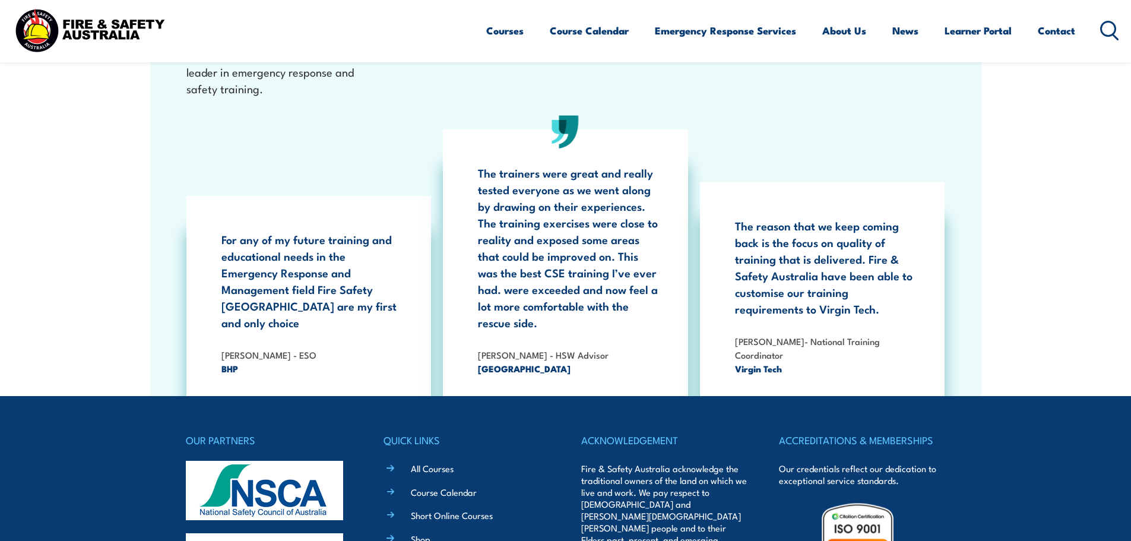
scroll to position [2172, 0]
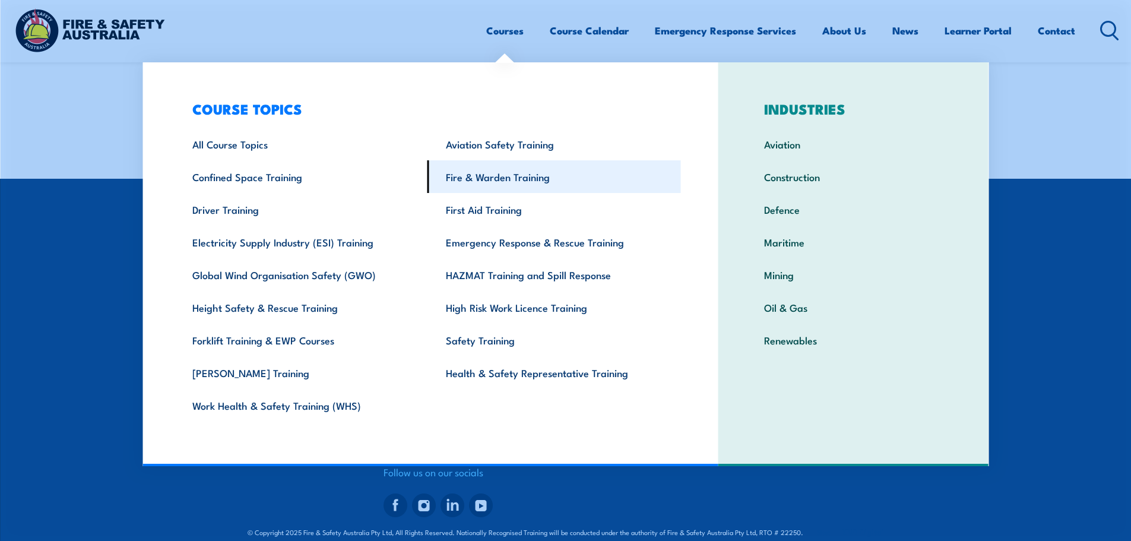
click at [508, 179] on link "Fire & Warden Training" at bounding box center [553, 176] width 253 height 33
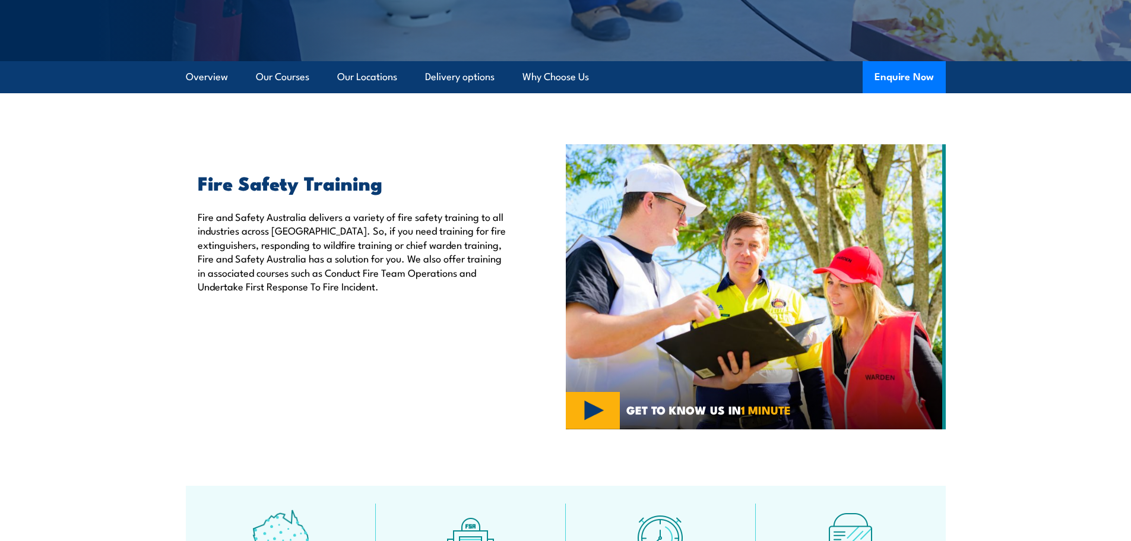
scroll to position [119, 0]
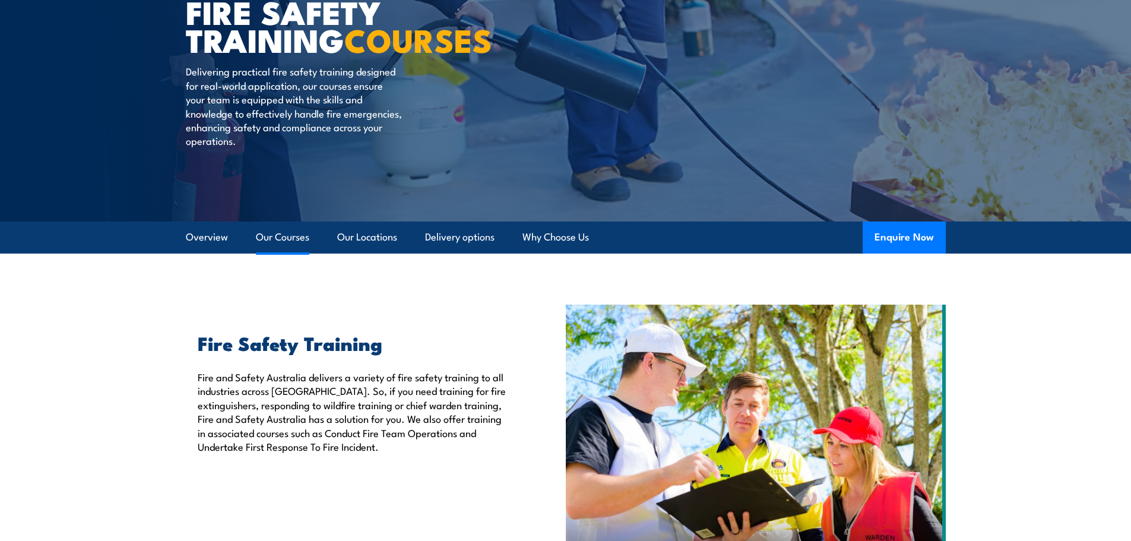
click at [284, 237] on link "Our Courses" at bounding box center [282, 236] width 53 height 31
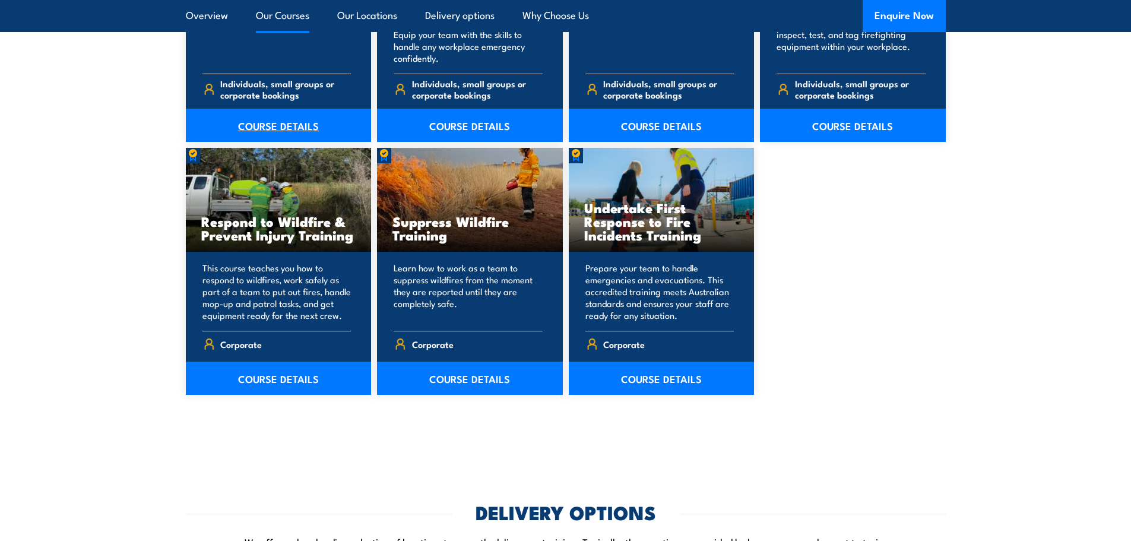
scroll to position [1791, 0]
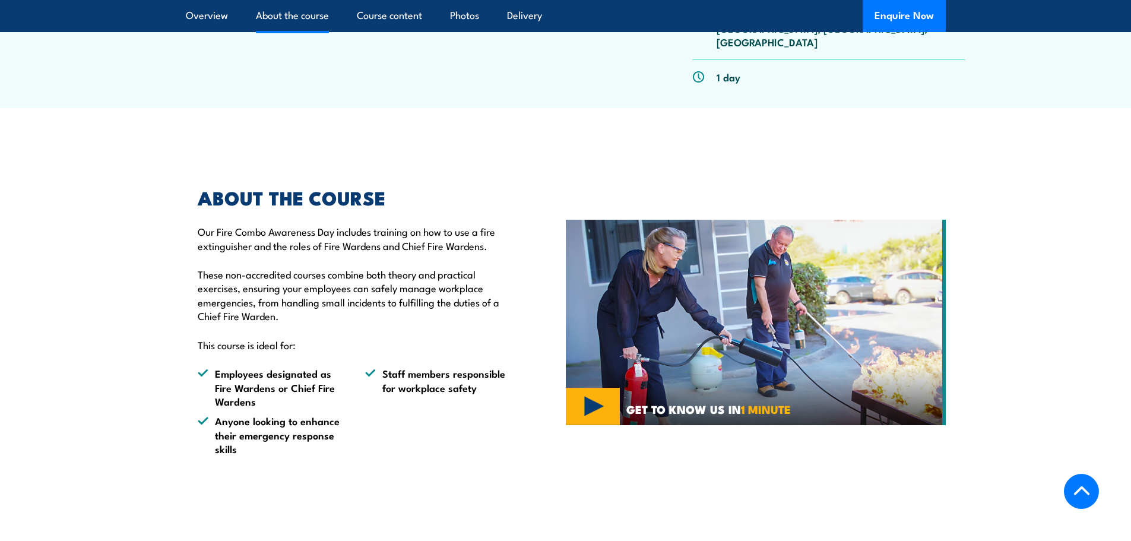
scroll to position [534, 0]
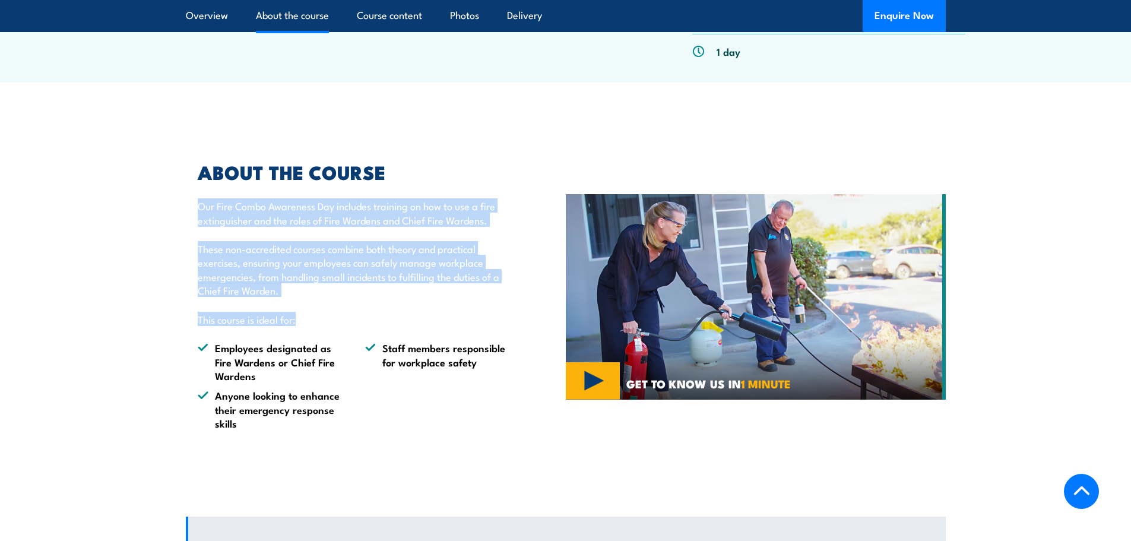
drag, startPoint x: 195, startPoint y: 163, endPoint x: 293, endPoint y: 259, distance: 137.3
click at [297, 259] on div "ABOUT THE COURSE Our Fire Combo Awareness Day includes training on how to use a…" at bounding box center [348, 296] width 325 height 267
click at [198, 260] on div "ABOUT THE COURSE Our Fire Combo Awareness Day includes training on how to use a…" at bounding box center [348, 296] width 325 height 267
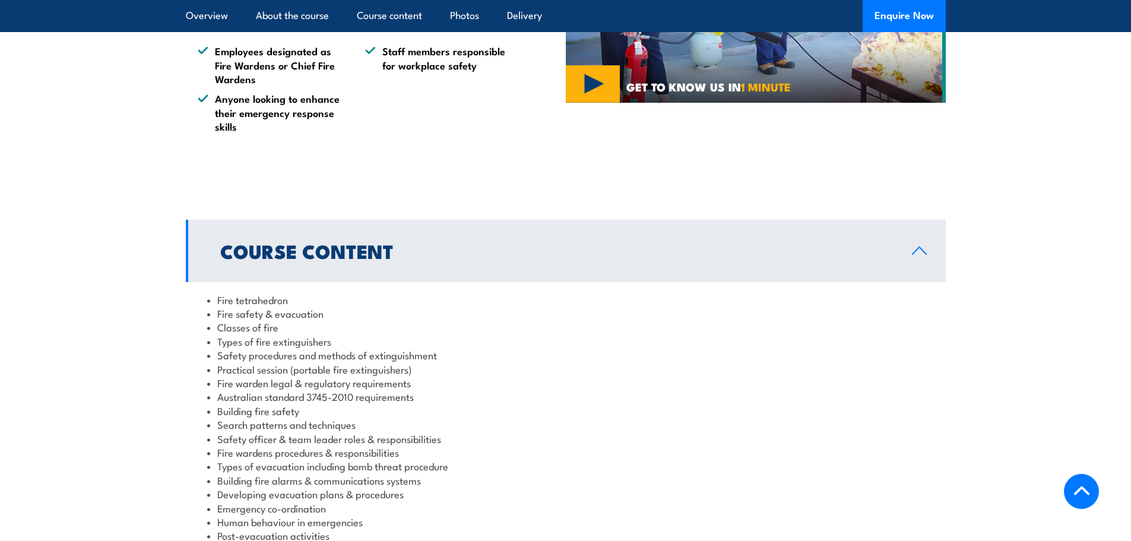
click at [145, 284] on section "Course Content Fire tetrahedron Fire safety & evacuation Classes of fire Types …" at bounding box center [565, 451] width 1131 height 463
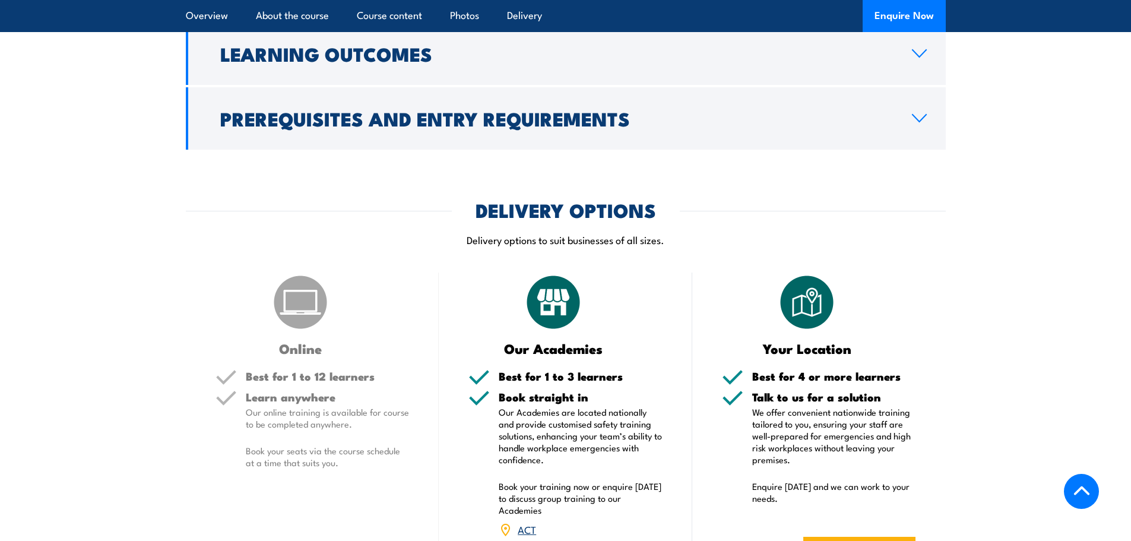
scroll to position [1365, 0]
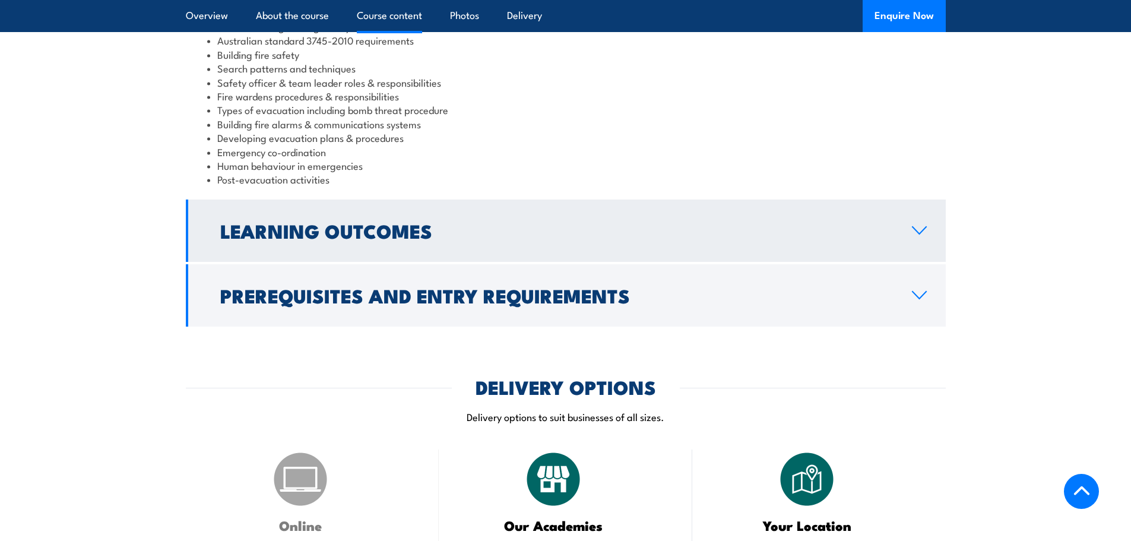
click at [368, 222] on h2 "Learning Outcomes" at bounding box center [556, 230] width 673 height 17
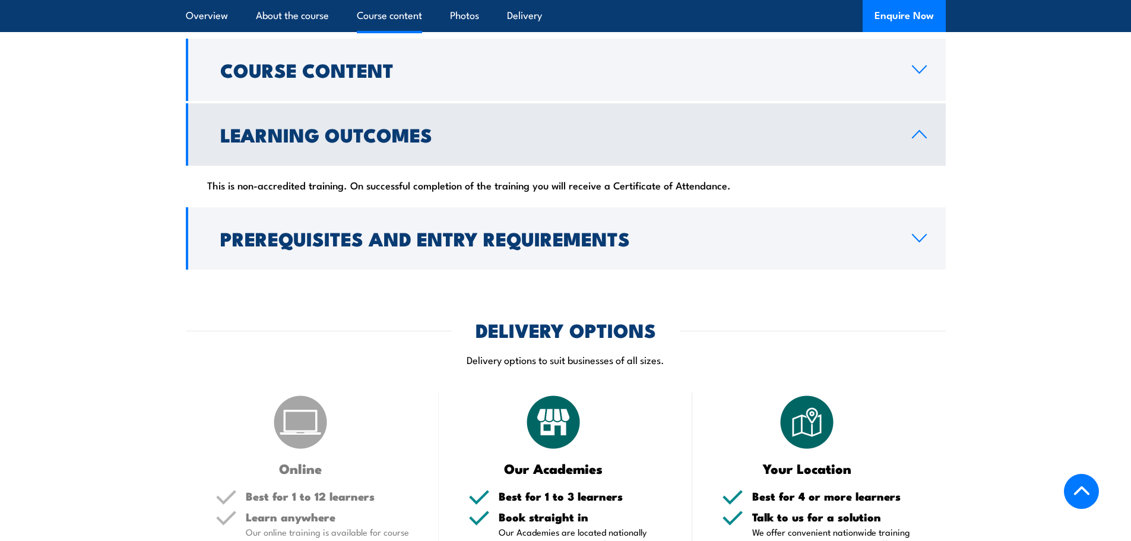
scroll to position [983, 0]
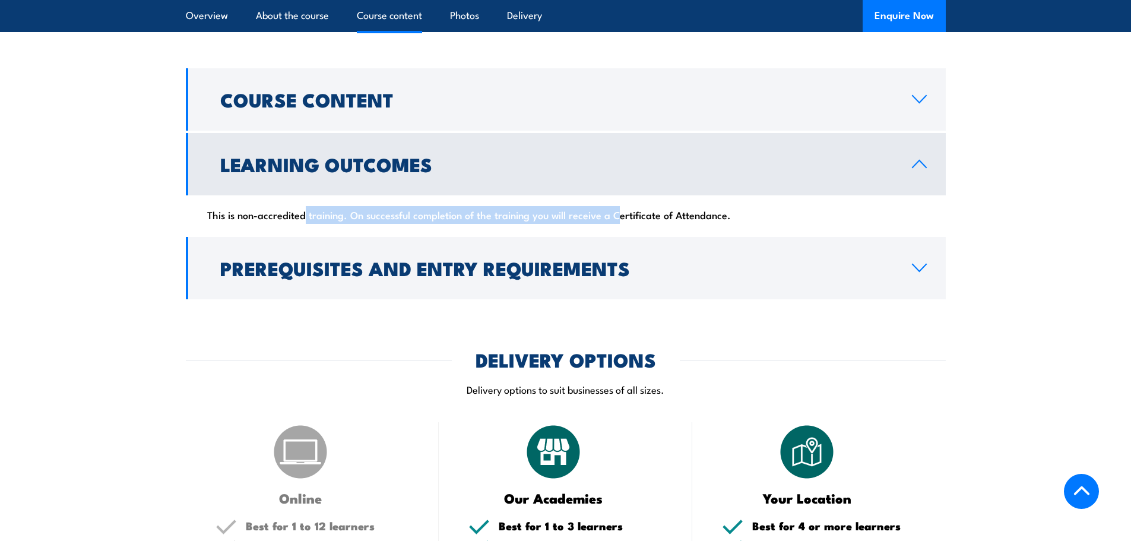
drag, startPoint x: 203, startPoint y: 163, endPoint x: 522, endPoint y: 167, distance: 318.8
click at [522, 195] on div "This is non-accredited training. On successful completion of the training you w…" at bounding box center [566, 214] width 760 height 39
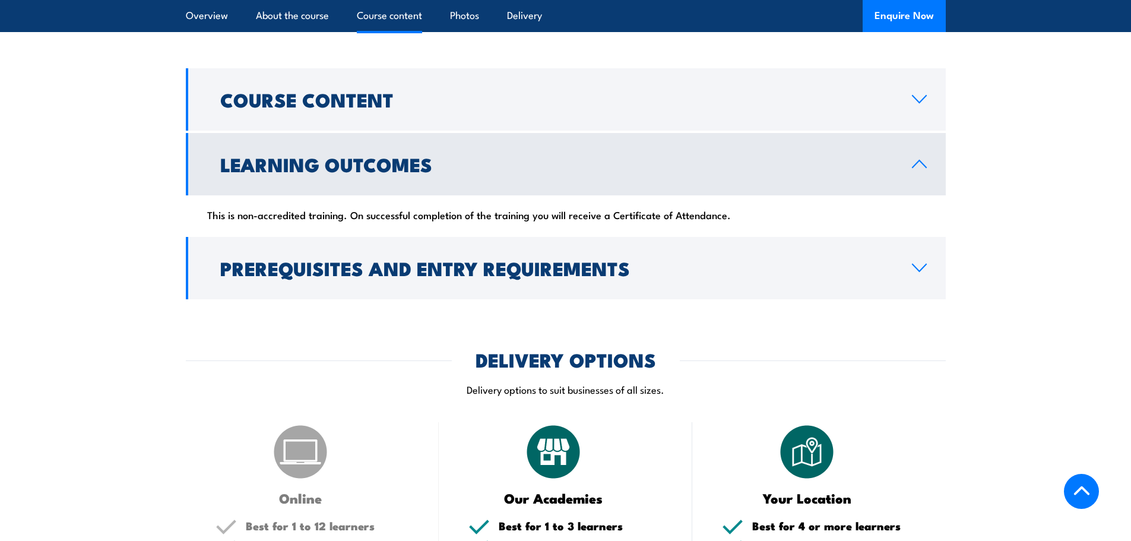
click at [78, 233] on section "Course Content Fire tetrahedron Fire safety & evacuation Classes of fire Types …" at bounding box center [565, 183] width 1131 height 231
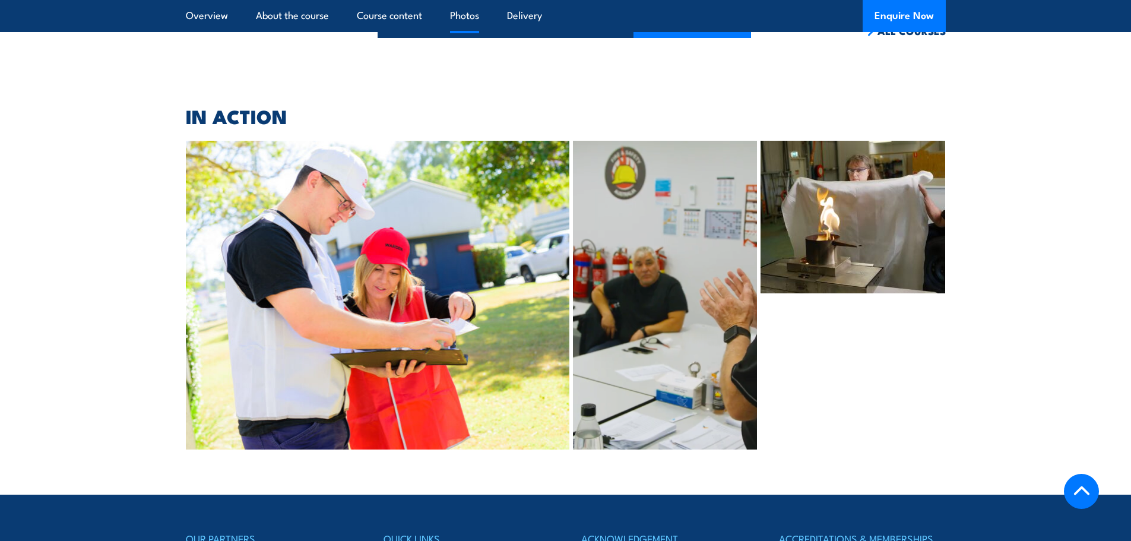
scroll to position [2170, 0]
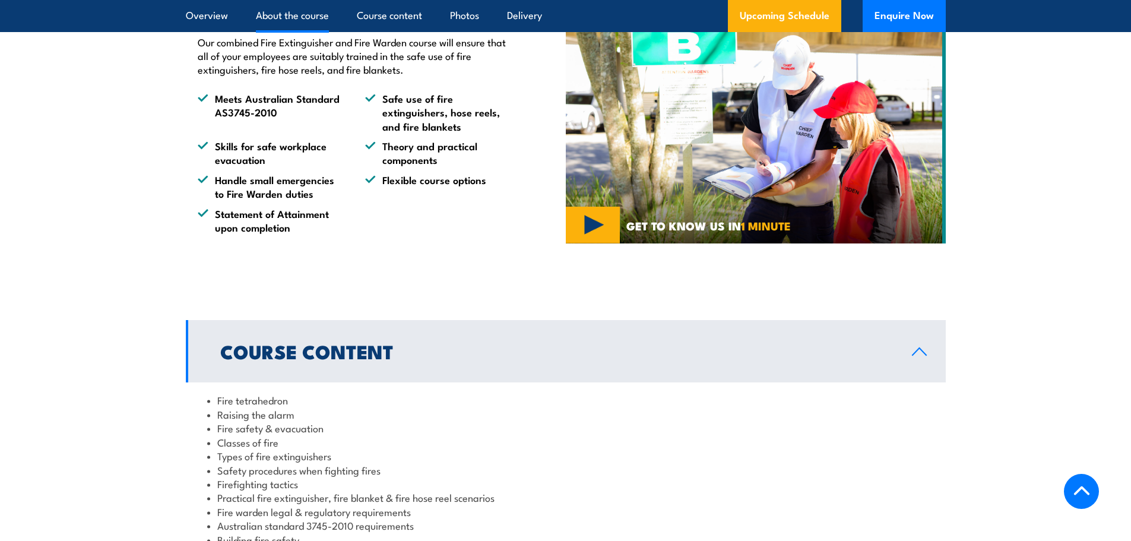
scroll to position [1128, 0]
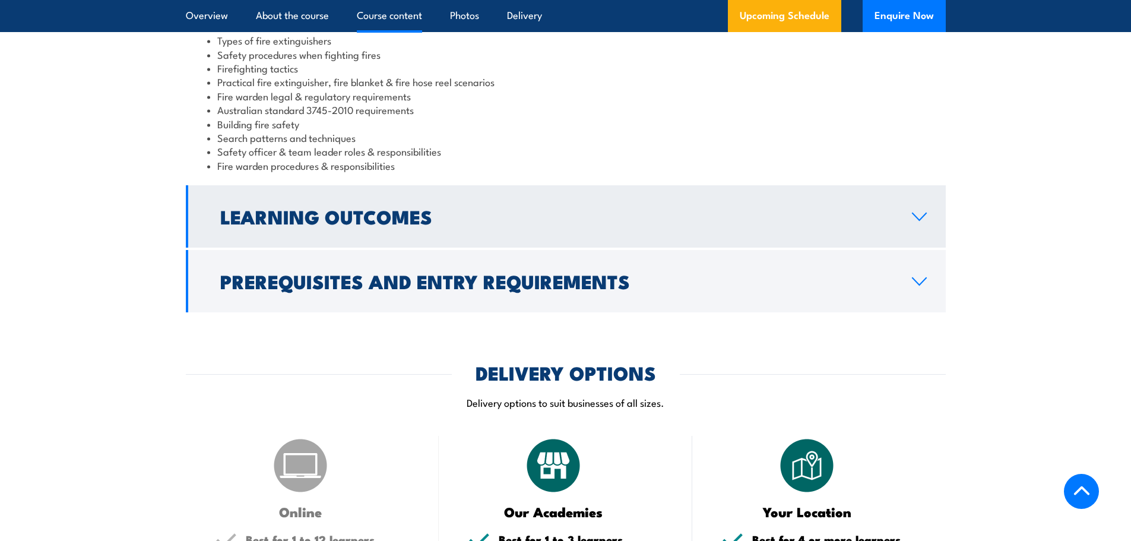
click at [435, 214] on h2 "Learning Outcomes" at bounding box center [556, 216] width 673 height 17
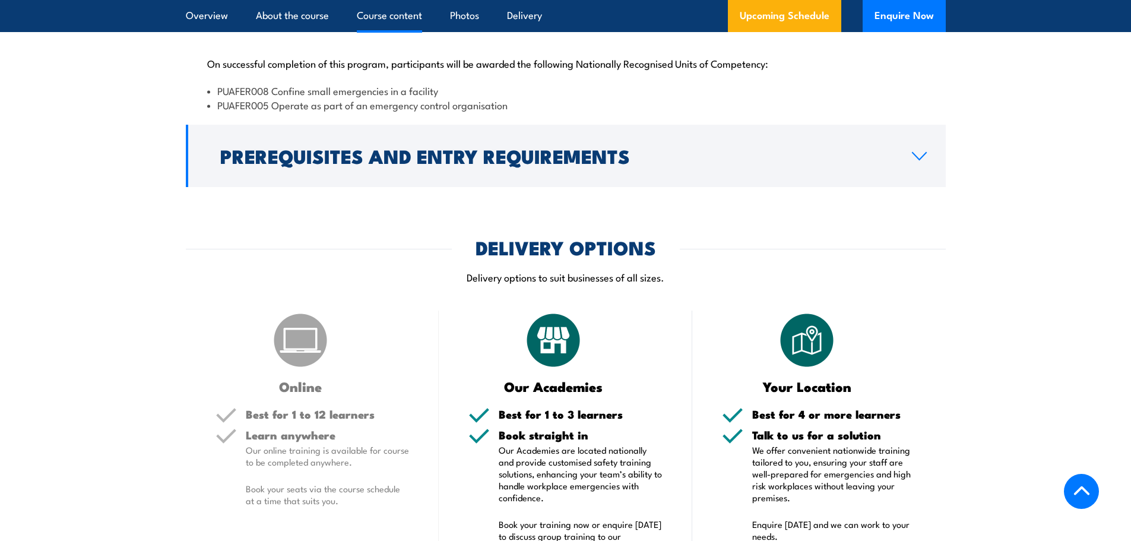
scroll to position [1108, 0]
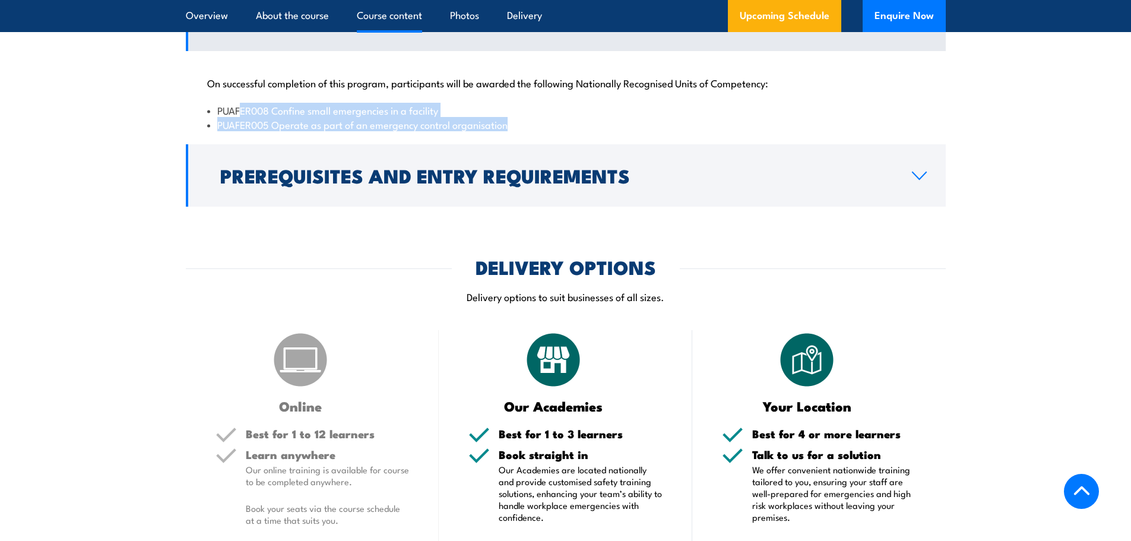
drag, startPoint x: 241, startPoint y: 107, endPoint x: 539, endPoint y: 126, distance: 298.6
click at [539, 126] on ul "PUAFER008 Confine small emergencies in a facility PUAFER005 Operate as part of …" at bounding box center [565, 117] width 717 height 28
click at [534, 126] on li "PUAFER005 Operate as part of an emergency control organisation" at bounding box center [565, 125] width 717 height 14
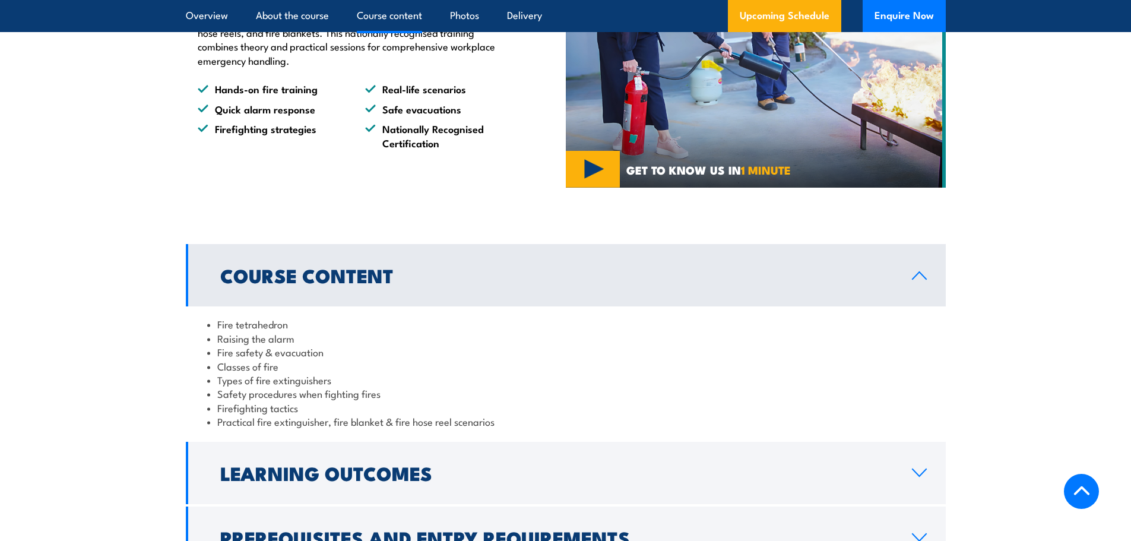
scroll to position [1069, 0]
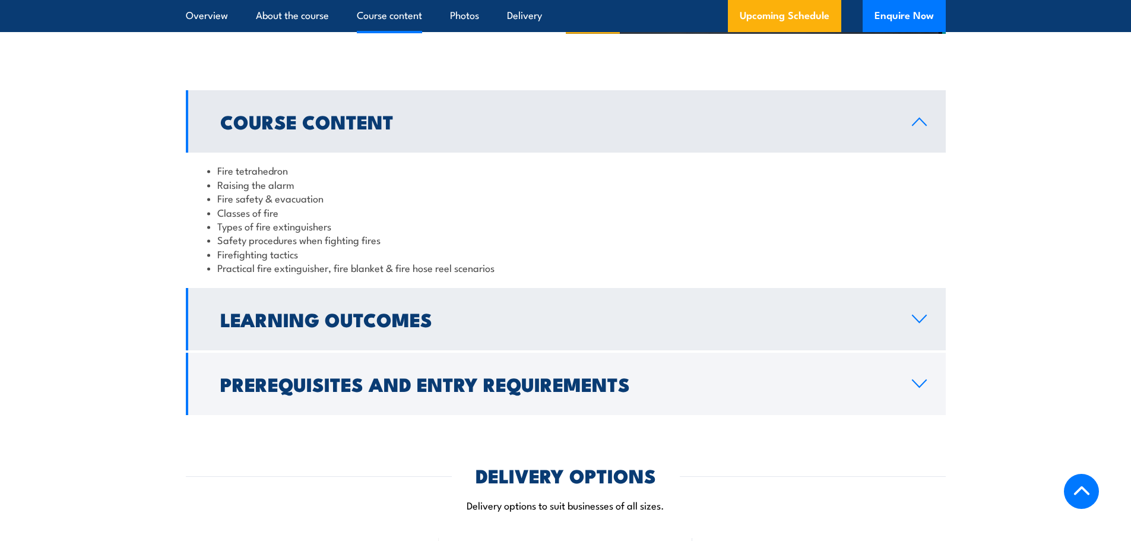
click at [308, 317] on h2 "Learning Outcomes" at bounding box center [556, 318] width 673 height 17
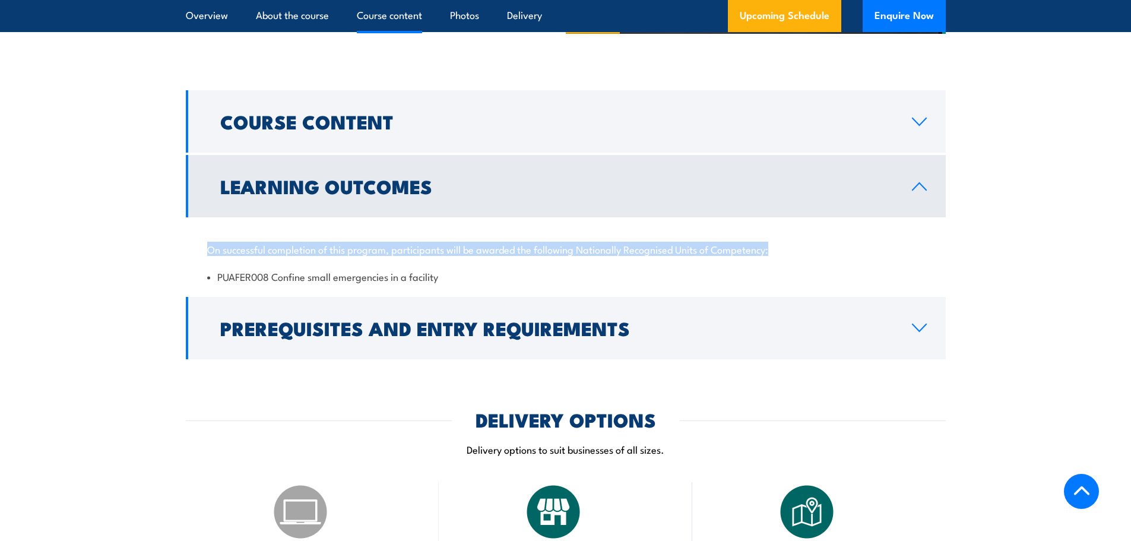
drag, startPoint x: 210, startPoint y: 251, endPoint x: 817, endPoint y: 254, distance: 607.3
click at [817, 254] on p "On successful completion of this program, participants will be awarded the foll…" at bounding box center [565, 249] width 717 height 12
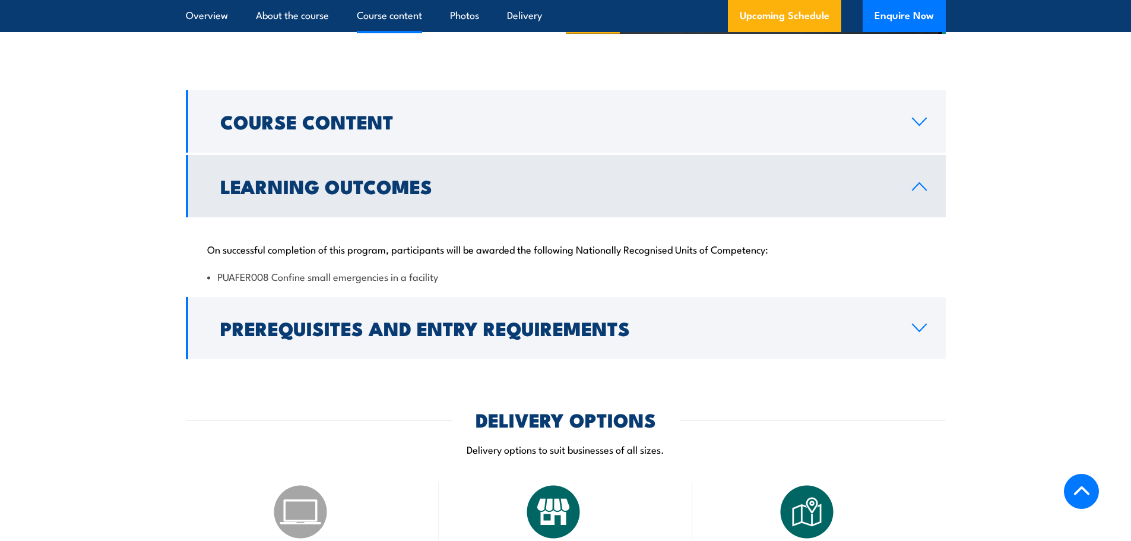
click at [480, 264] on div "On successful completion of this program, participants will be awarded the foll…" at bounding box center [566, 255] width 760 height 77
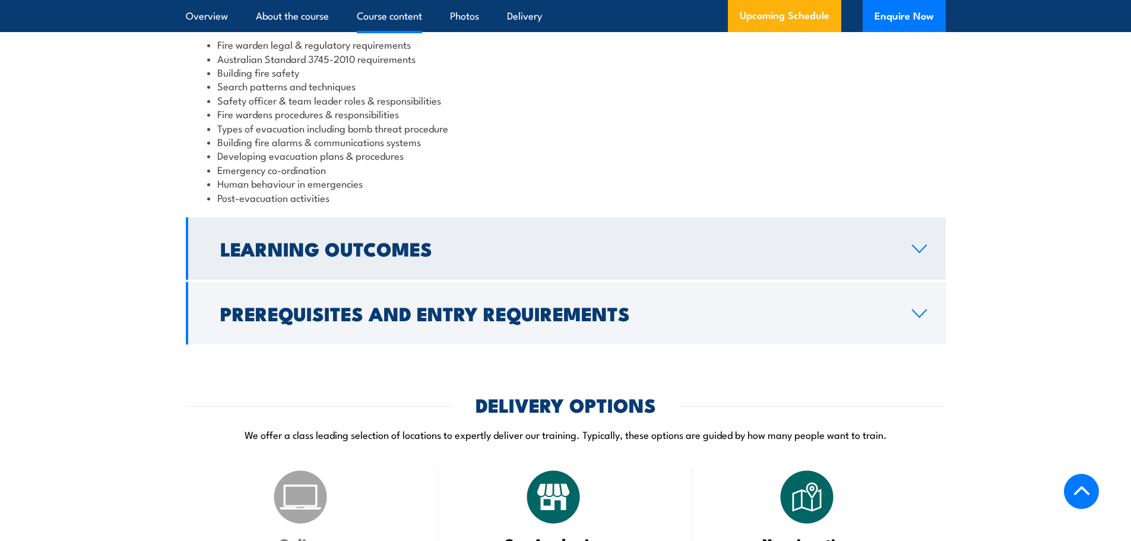
scroll to position [1247, 0]
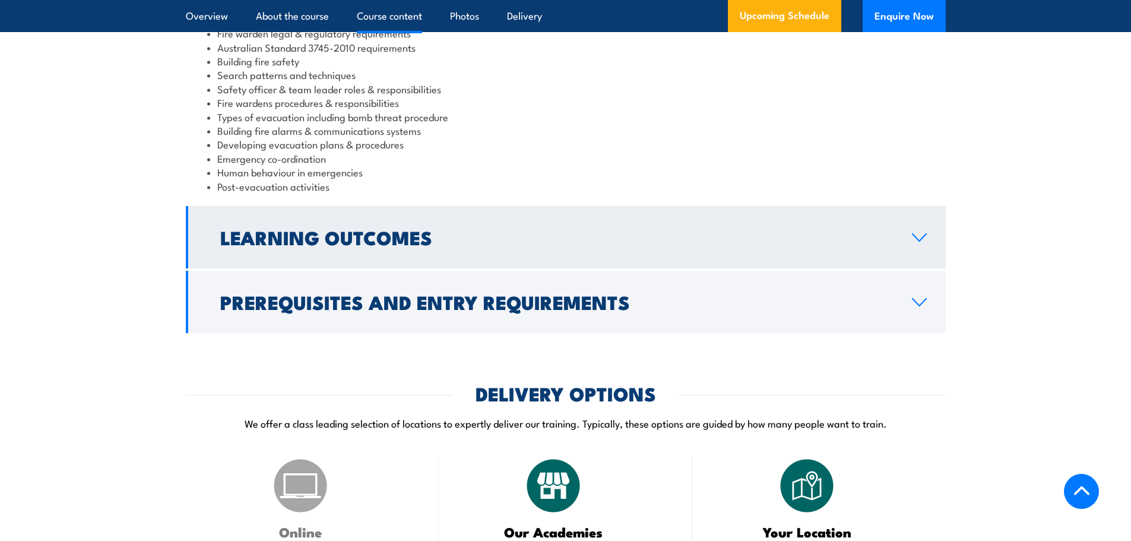
click at [363, 245] on h2 "Learning Outcomes" at bounding box center [556, 237] width 673 height 17
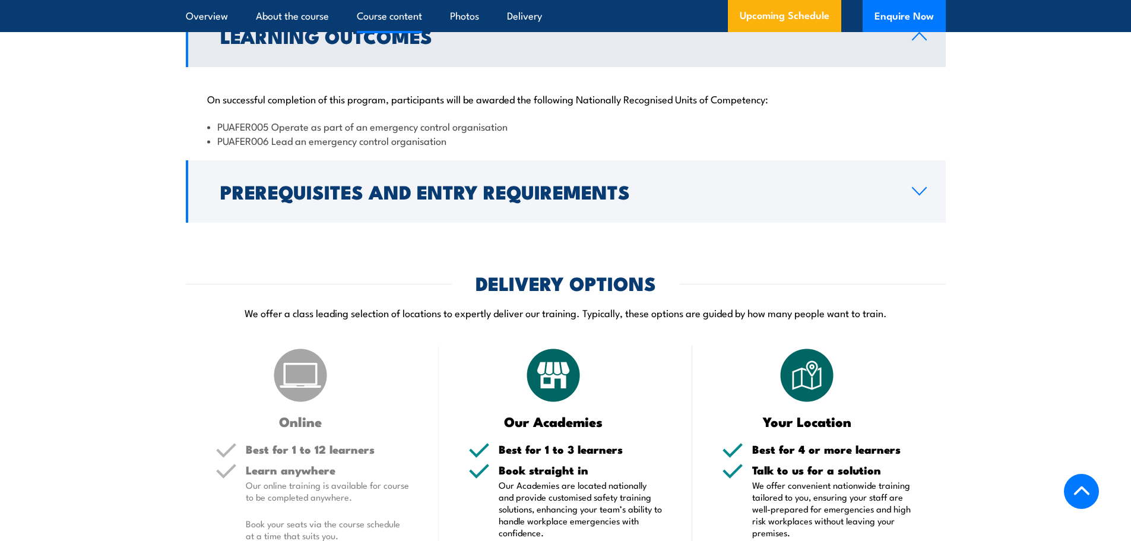
scroll to position [1187, 0]
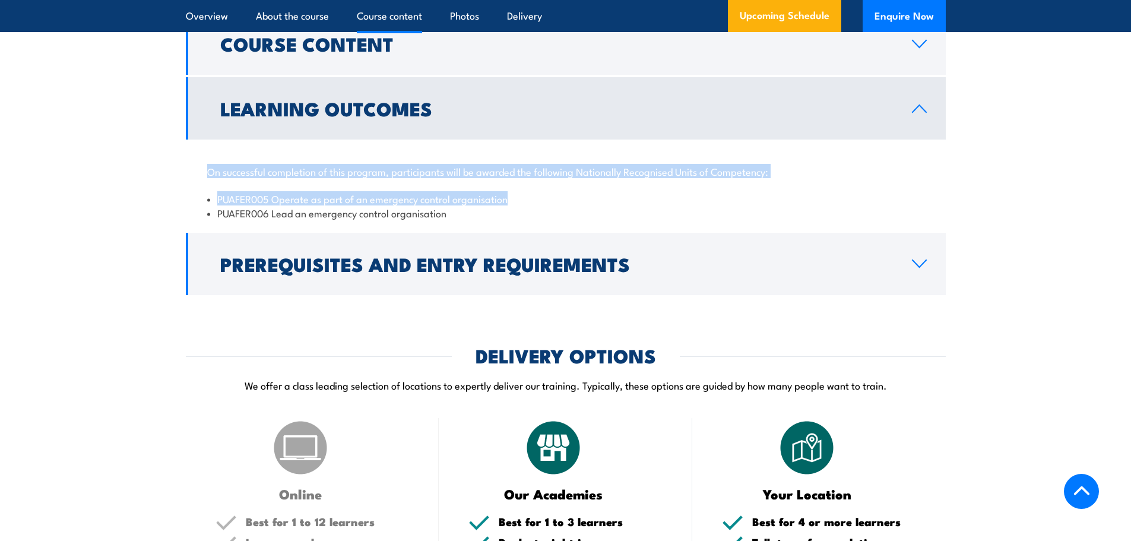
drag, startPoint x: 211, startPoint y: 189, endPoint x: 785, endPoint y: 205, distance: 574.3
click at [785, 205] on div "On successful completion of this program, participants will be awarded the foll…" at bounding box center [566, 185] width 760 height 91
click at [651, 205] on li "PUAFER005 Operate as part of an emergency control organisation" at bounding box center [565, 199] width 717 height 14
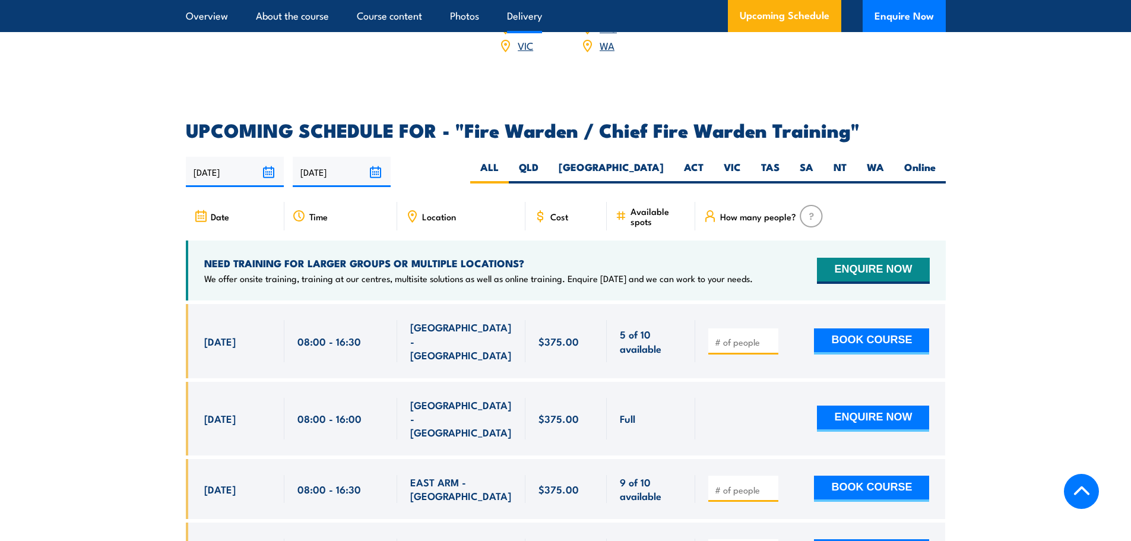
scroll to position [1900, 0]
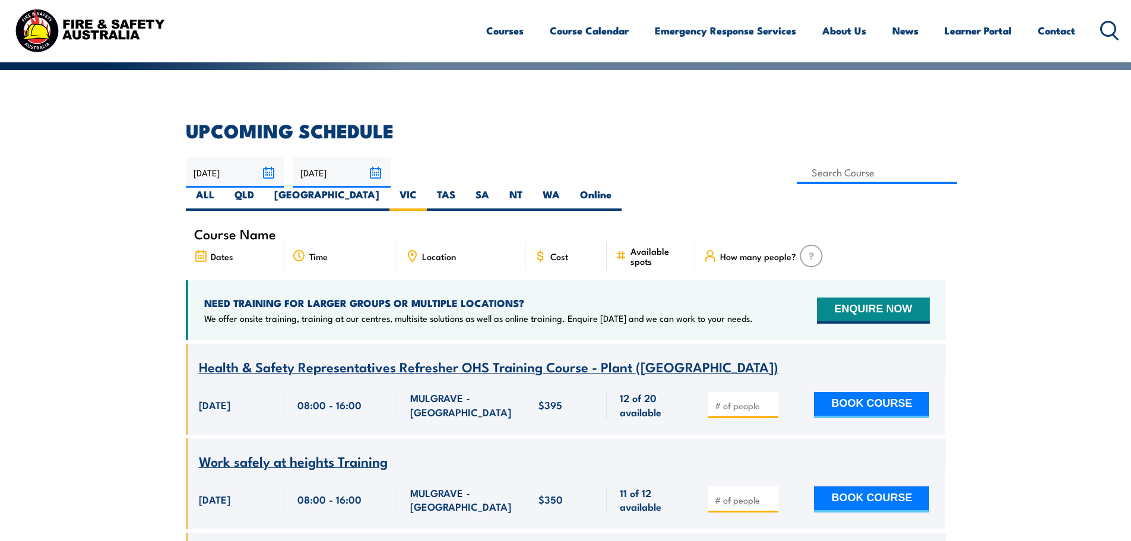
scroll to position [237, 0]
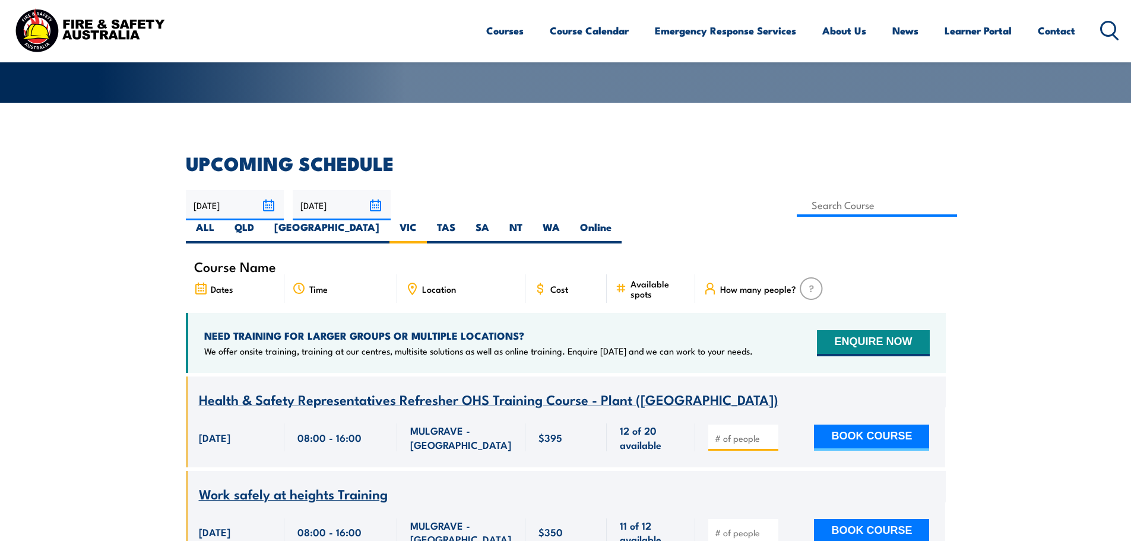
click at [440, 280] on div "Course Name Dates Time Location Cost" at bounding box center [566, 285] width 760 height 55
click at [443, 284] on span "Location" at bounding box center [439, 289] width 34 height 10
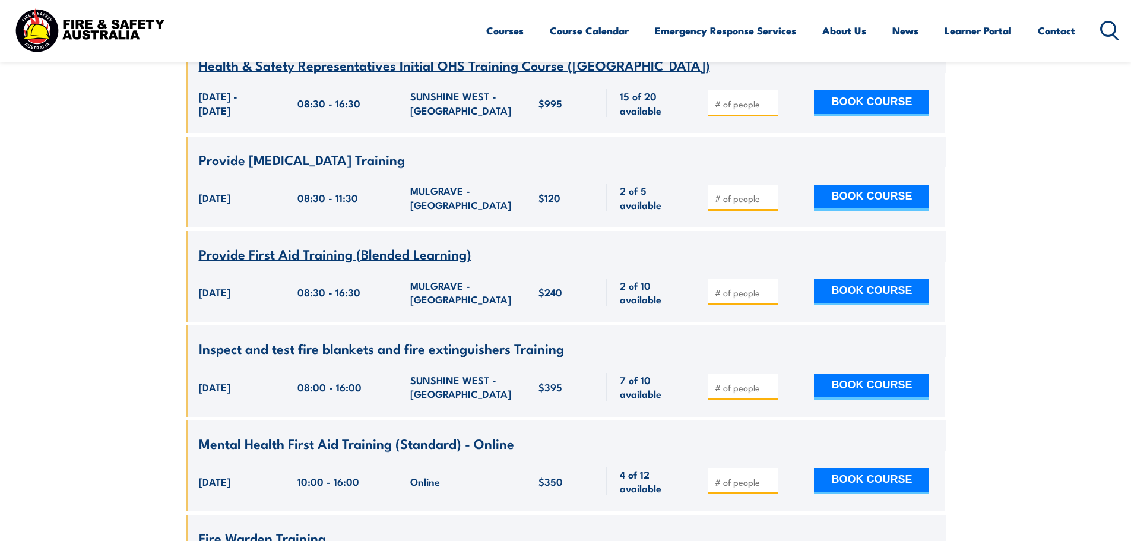
scroll to position [1365, 0]
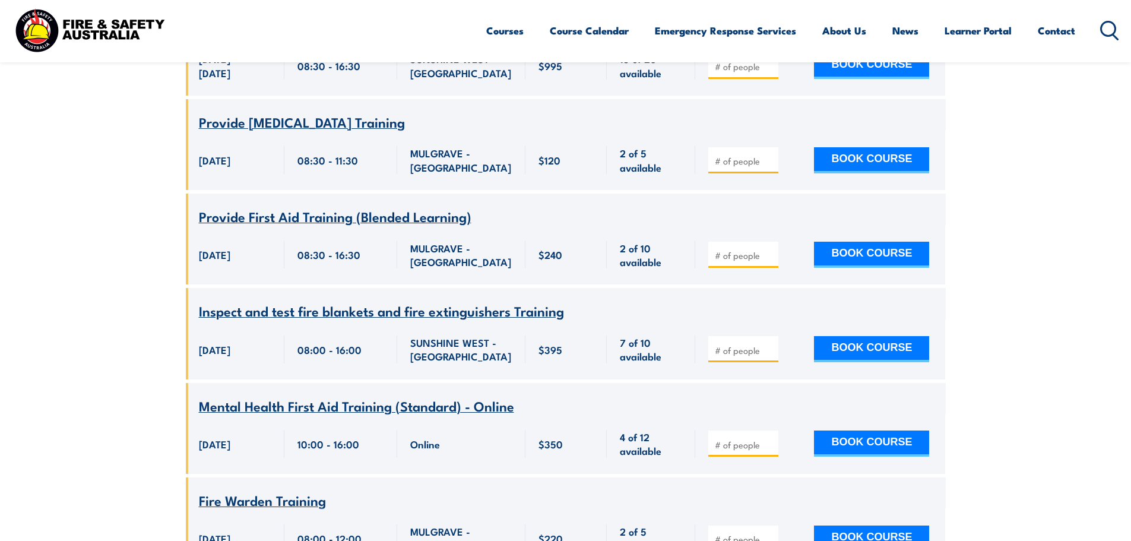
click at [312, 300] on span "Inspect and test fire blankets and fire extinguishers Training" at bounding box center [381, 310] width 365 height 20
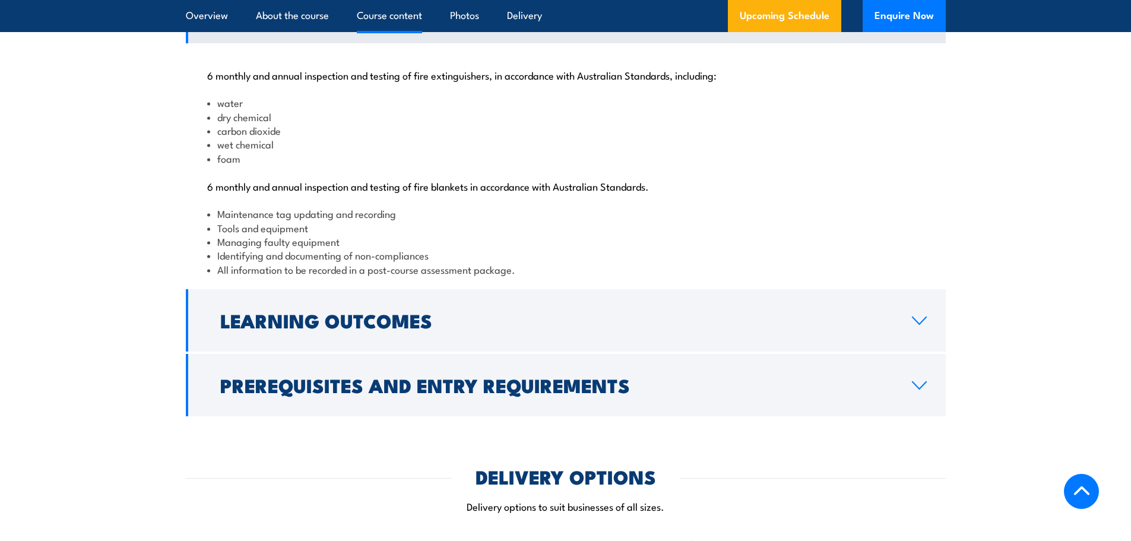
scroll to position [1247, 0]
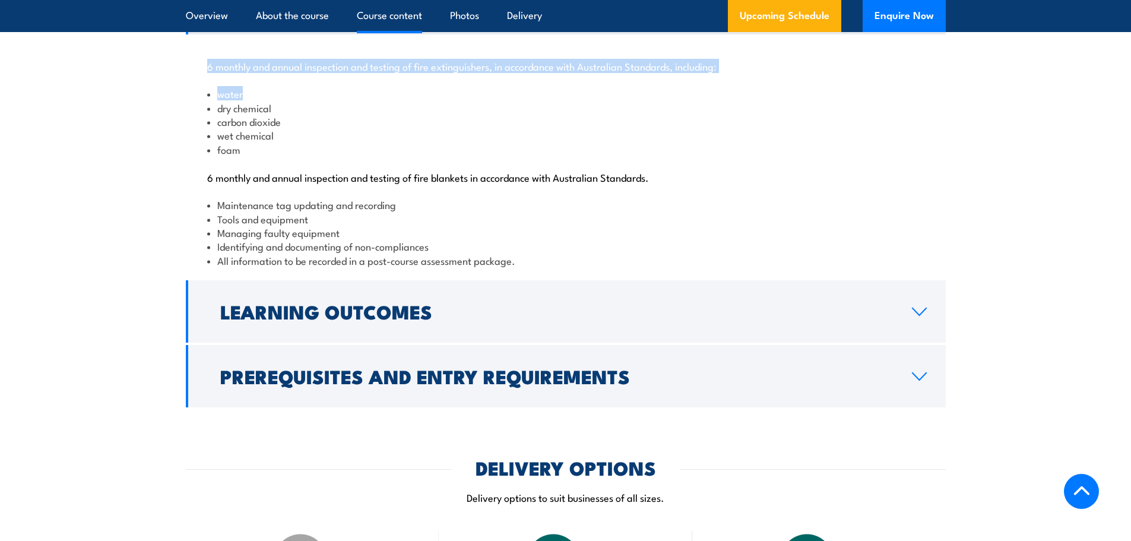
drag, startPoint x: 204, startPoint y: 109, endPoint x: 747, endPoint y: 114, distance: 543.2
click at [747, 114] on div "6 monthly and annual inspection and testing of fire extinguishers, in accordanc…" at bounding box center [566, 155] width 760 height 243
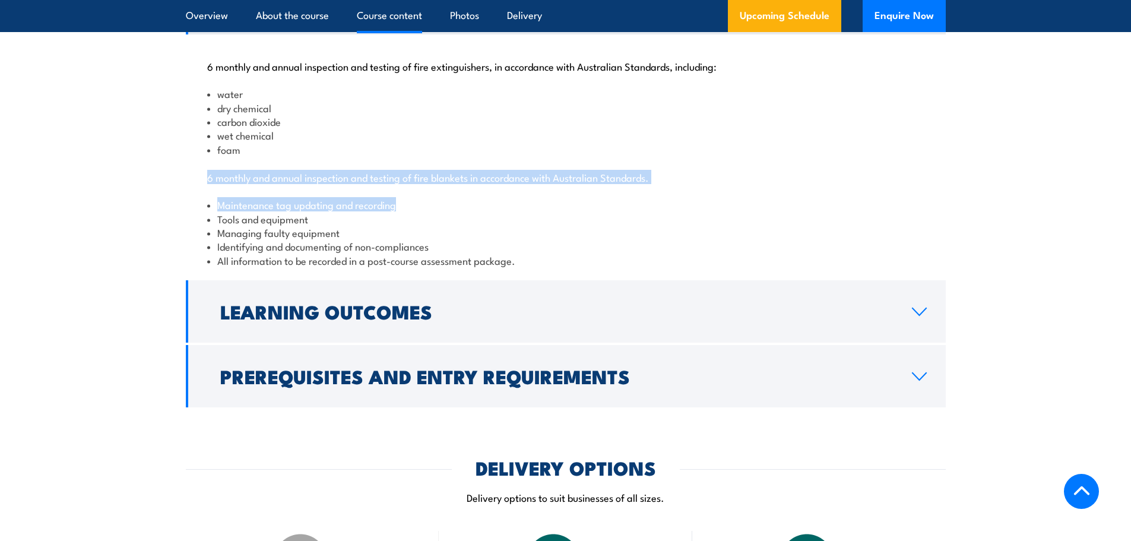
drag, startPoint x: 208, startPoint y: 219, endPoint x: 692, endPoint y: 226, distance: 483.9
click at [692, 226] on div "6 monthly and annual inspection and testing of fire extinguishers, in accordanc…" at bounding box center [566, 155] width 760 height 243
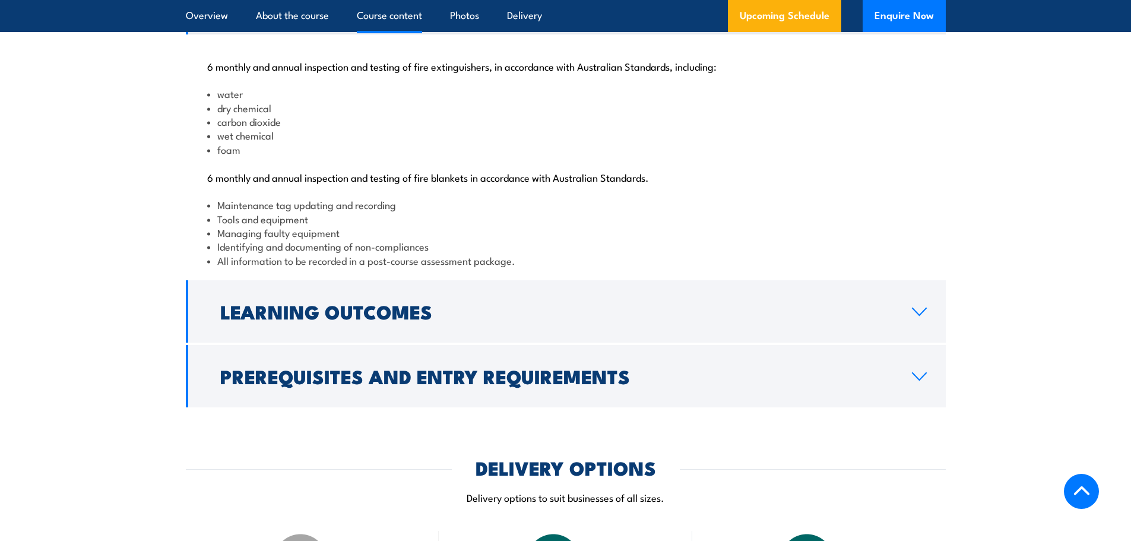
click at [52, 256] on section "Course Content 6 monthly and annual inspection and testing of fire extinguisher…" at bounding box center [565, 189] width 1131 height 435
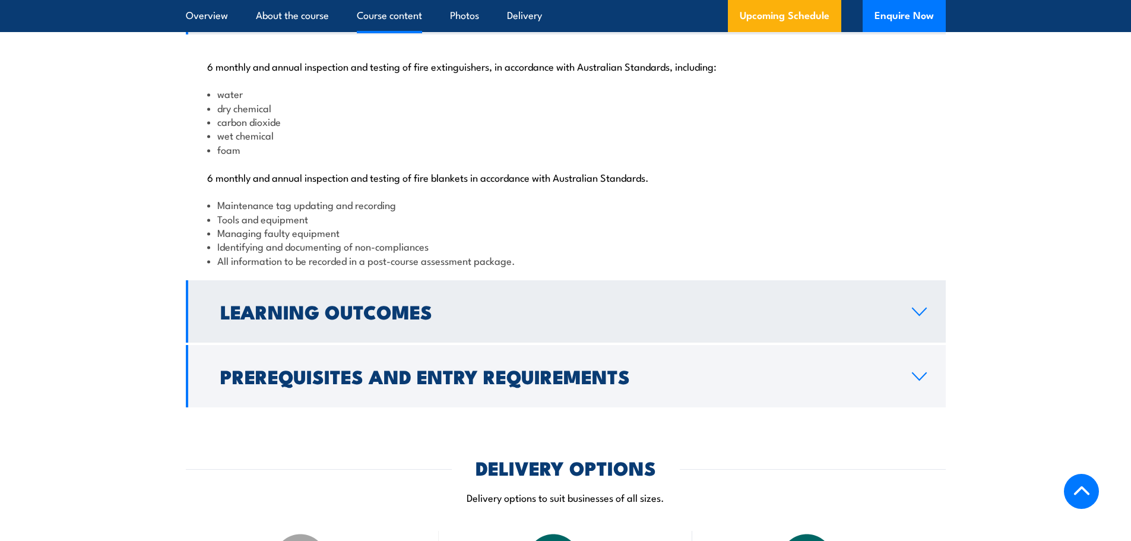
click at [357, 319] on h2 "Learning Outcomes" at bounding box center [556, 311] width 673 height 17
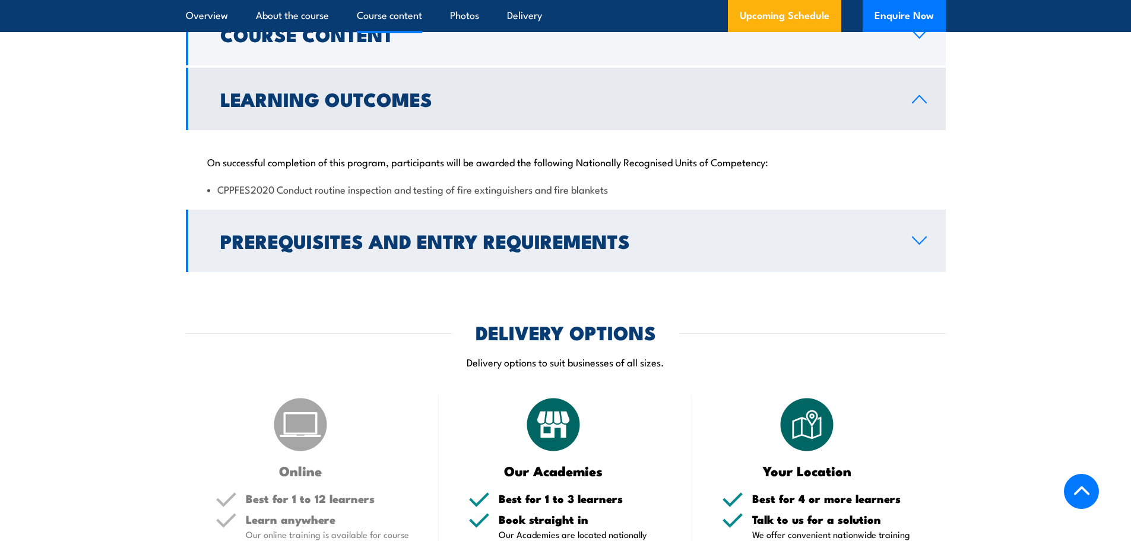
scroll to position [1187, 0]
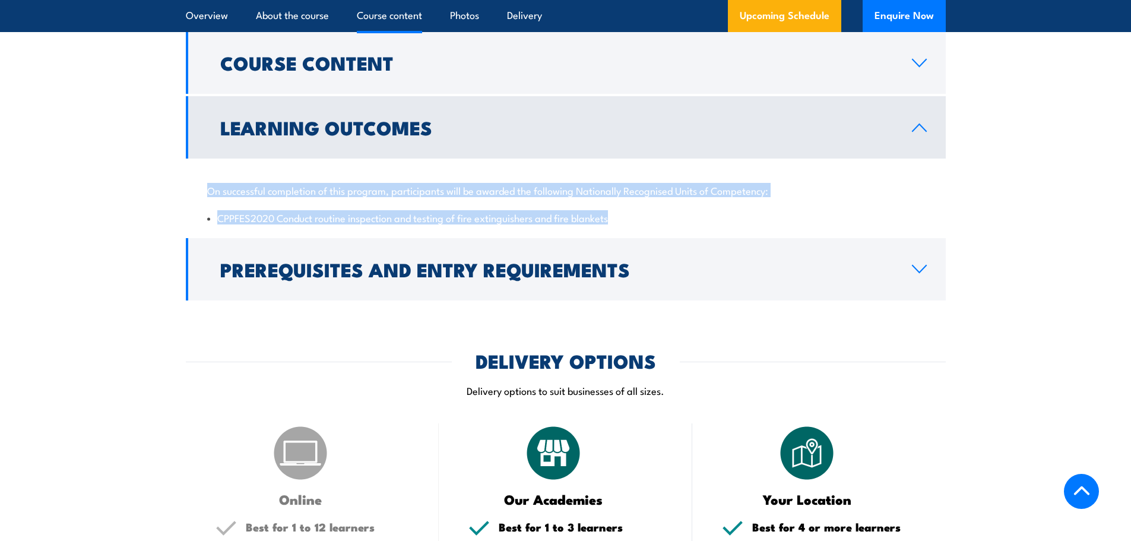
drag, startPoint x: 197, startPoint y: 236, endPoint x: 651, endPoint y: 267, distance: 455.2
click at [651, 235] on div "On successful completion of this program, participants will be awarded the foll…" at bounding box center [566, 197] width 760 height 77
drag, startPoint x: 638, startPoint y: 266, endPoint x: 626, endPoint y: 269, distance: 12.2
click at [638, 224] on li "CPPFES2020 Conduct routine inspection and testing of fire extinguishers and fir…" at bounding box center [565, 218] width 717 height 14
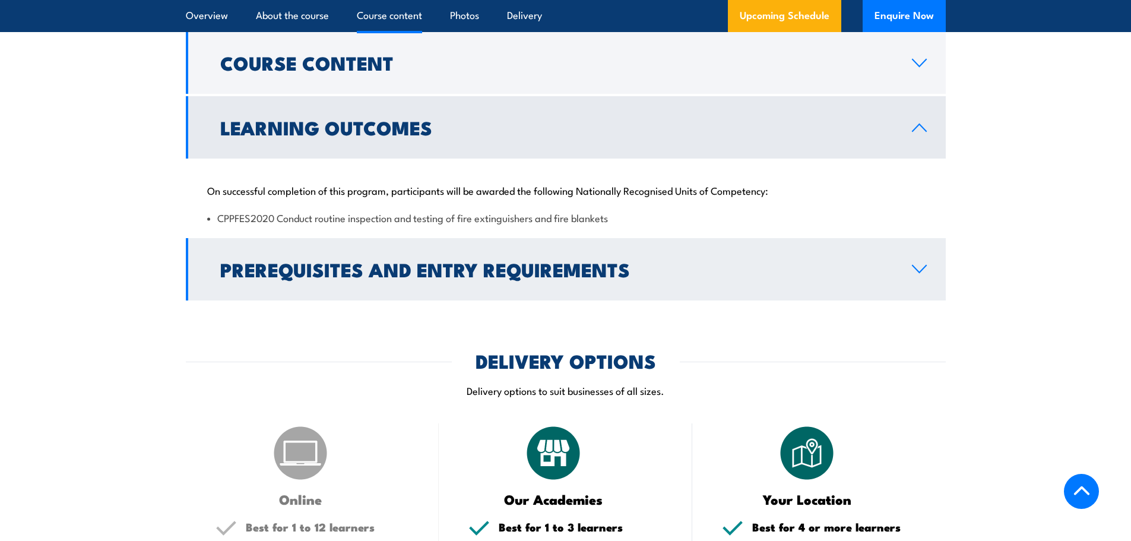
click at [353, 277] on h2 "Prerequisites and Entry Requirements" at bounding box center [556, 269] width 673 height 17
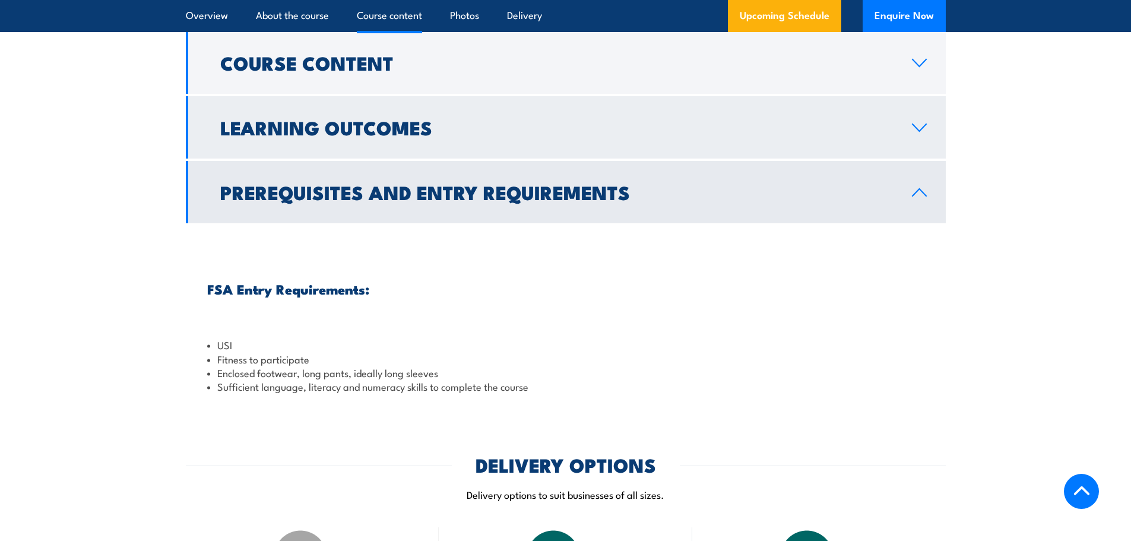
click at [360, 135] on h2 "Learning Outcomes" at bounding box center [556, 127] width 673 height 17
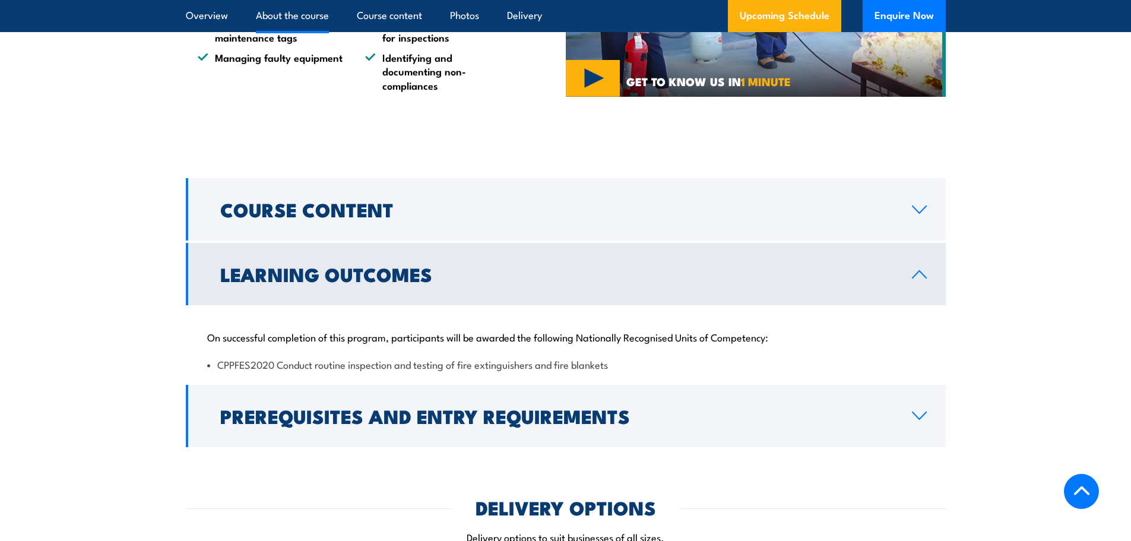
scroll to position [1009, 0]
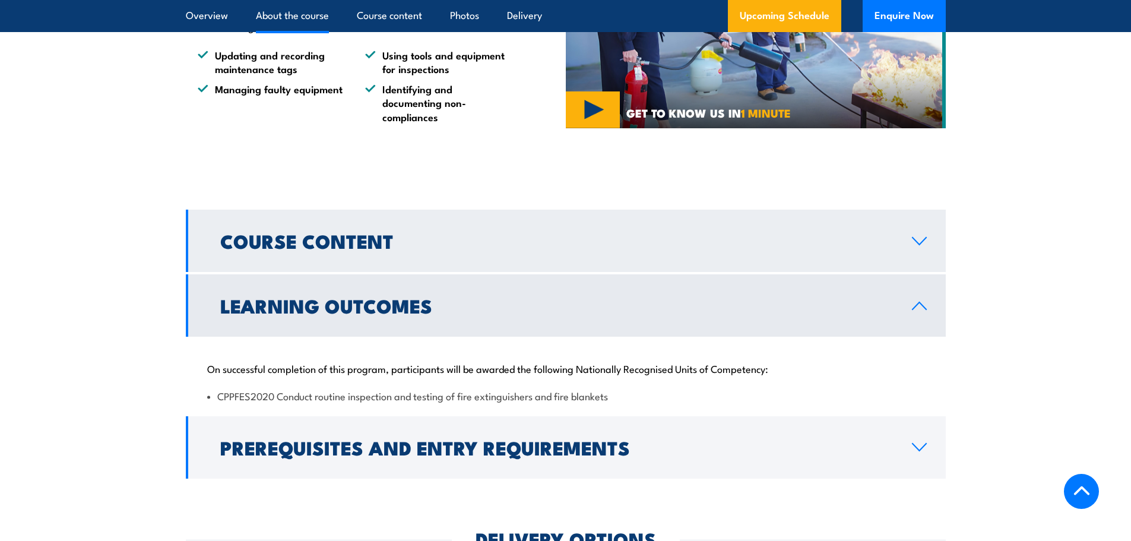
click at [390, 249] on h2 "Course Content" at bounding box center [556, 240] width 673 height 17
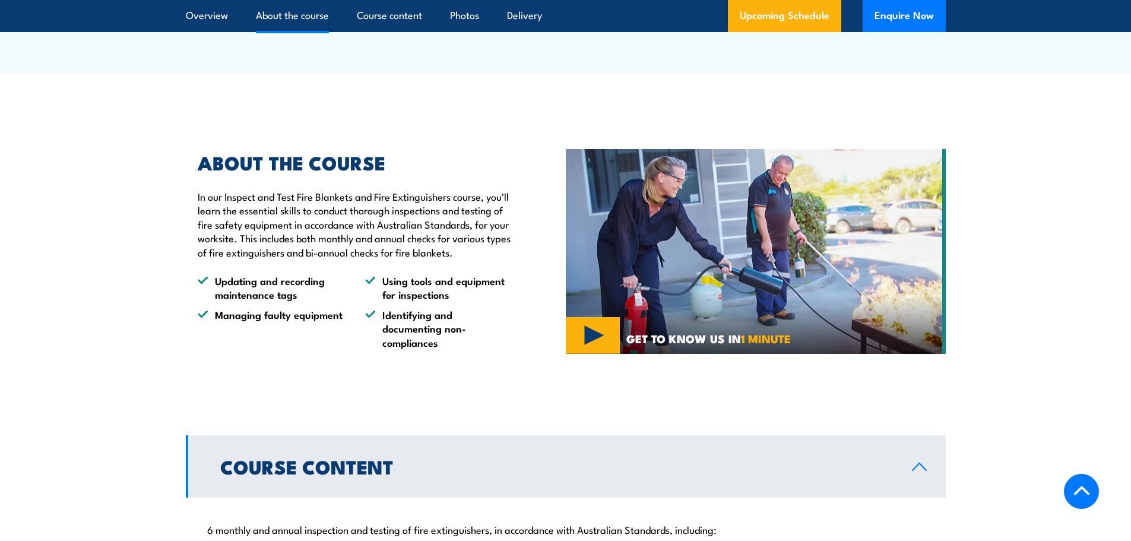
scroll to position [772, 0]
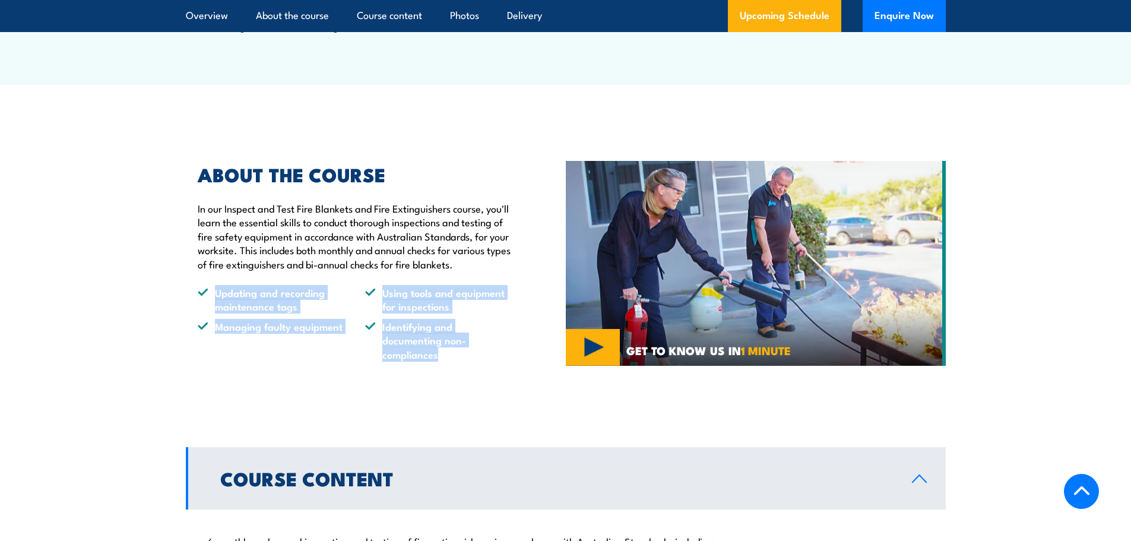
drag, startPoint x: 214, startPoint y: 332, endPoint x: 472, endPoint y: 398, distance: 266.7
click at [479, 361] on ul "Updating and recording maintenance tags Using tools and equipment for inspectio…" at bounding box center [354, 323] width 313 height 75
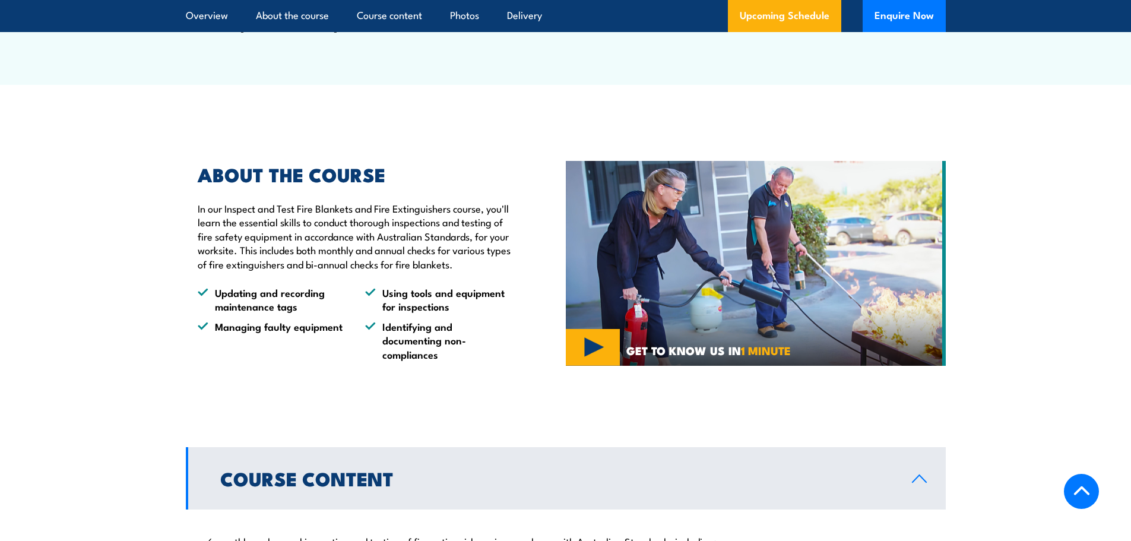
click at [123, 275] on section "ABOUT THE COURSE In our Inspect and Test Fire Blankets and Fire Extinguishers c…" at bounding box center [565, 263] width 1131 height 255
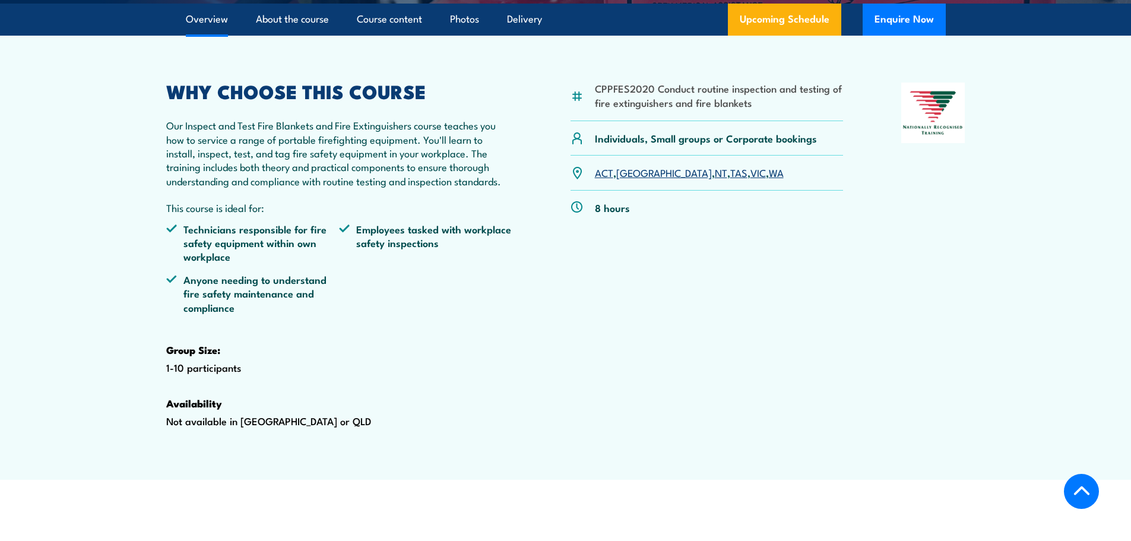
scroll to position [356, 0]
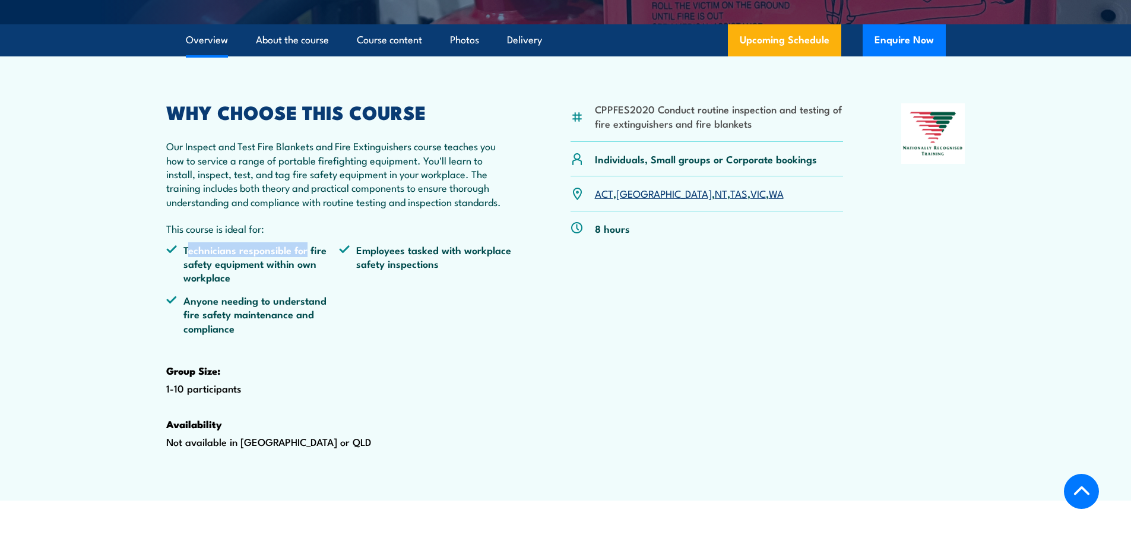
drag, startPoint x: 186, startPoint y: 270, endPoint x: 312, endPoint y: 277, distance: 126.7
click at [309, 277] on li "Technicians responsible for fire safety equipment within own workplace" at bounding box center [252, 264] width 173 height 42
click at [313, 278] on li "Technicians responsible for fire safety equipment within own workplace" at bounding box center [252, 264] width 173 height 42
drag, startPoint x: 384, startPoint y: 277, endPoint x: 452, endPoint y: 300, distance: 71.9
click at [452, 284] on li "Employees tasked with workplace safety inspections" at bounding box center [425, 264] width 173 height 42
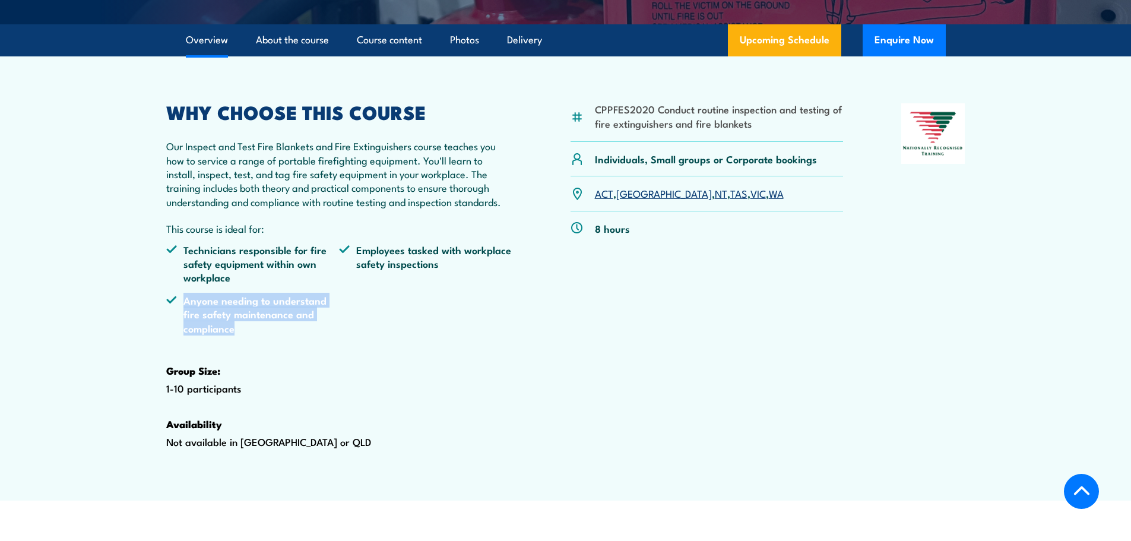
drag, startPoint x: 175, startPoint y: 327, endPoint x: 320, endPoint y: 362, distance: 149.0
click at [321, 335] on li "Anyone needing to understand fire safety maintenance and compliance" at bounding box center [252, 314] width 173 height 42
drag, startPoint x: 313, startPoint y: 218, endPoint x: 258, endPoint y: 200, distance: 57.6
click at [299, 207] on p "Our Inspect and Test Fire Blankets and Fire Extinguishers course teaches you ho…" at bounding box center [339, 173] width 347 height 69
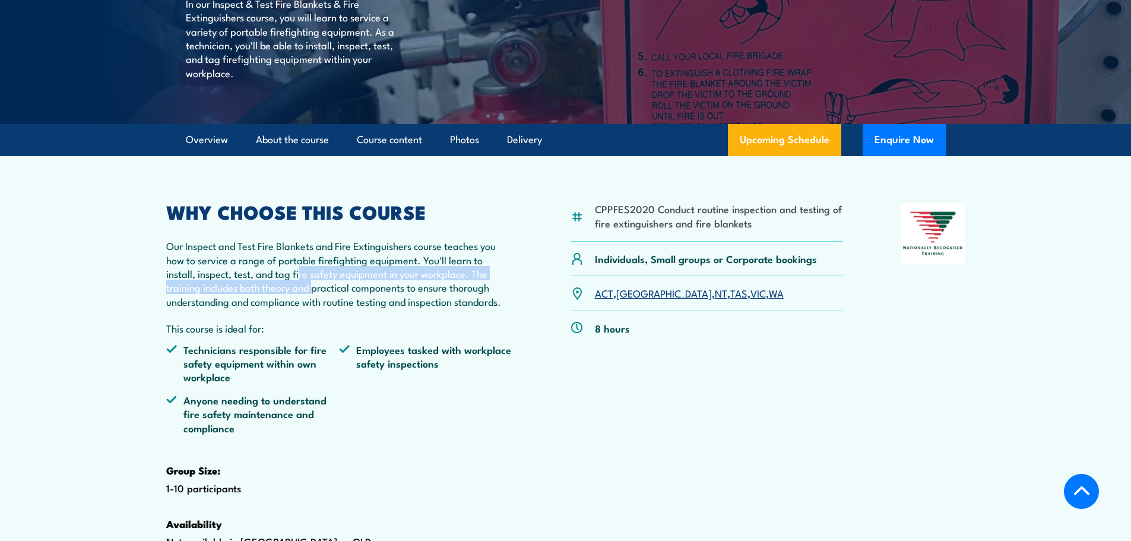
scroll to position [237, 0]
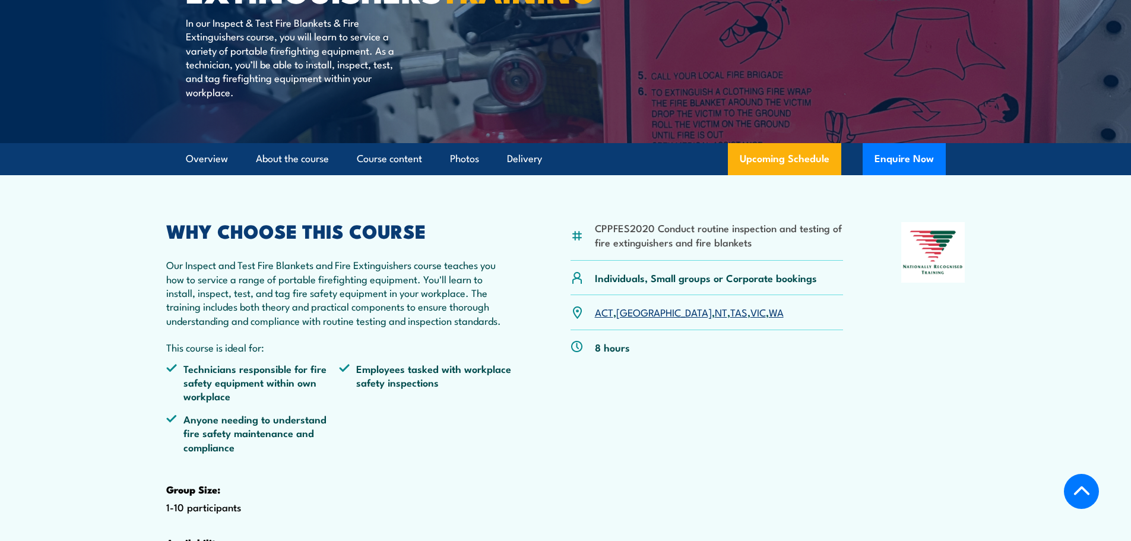
click at [121, 298] on section "CPPFES2020 Conduct routine inspection and testing of fire extinguishers and fir…" at bounding box center [565, 397] width 1131 height 444
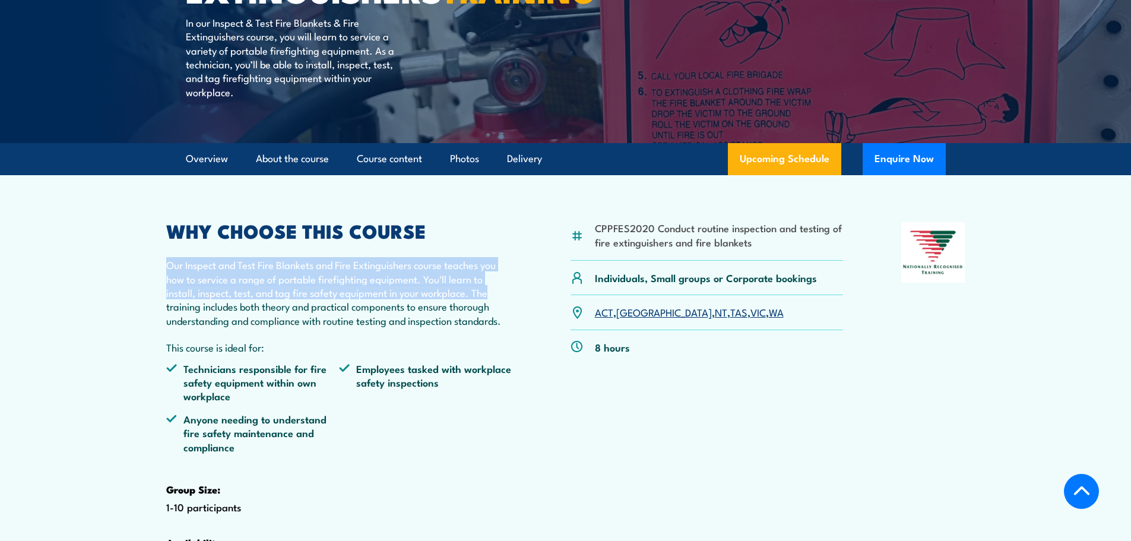
drag, startPoint x: 215, startPoint y: 287, endPoint x: 487, endPoint y: 322, distance: 273.5
click at [487, 322] on article "CPPFES2020 Conduct routine inspection and testing of fire extinguishers and fir…" at bounding box center [565, 397] width 831 height 444
click at [302, 175] on link "About the course" at bounding box center [292, 158] width 73 height 31
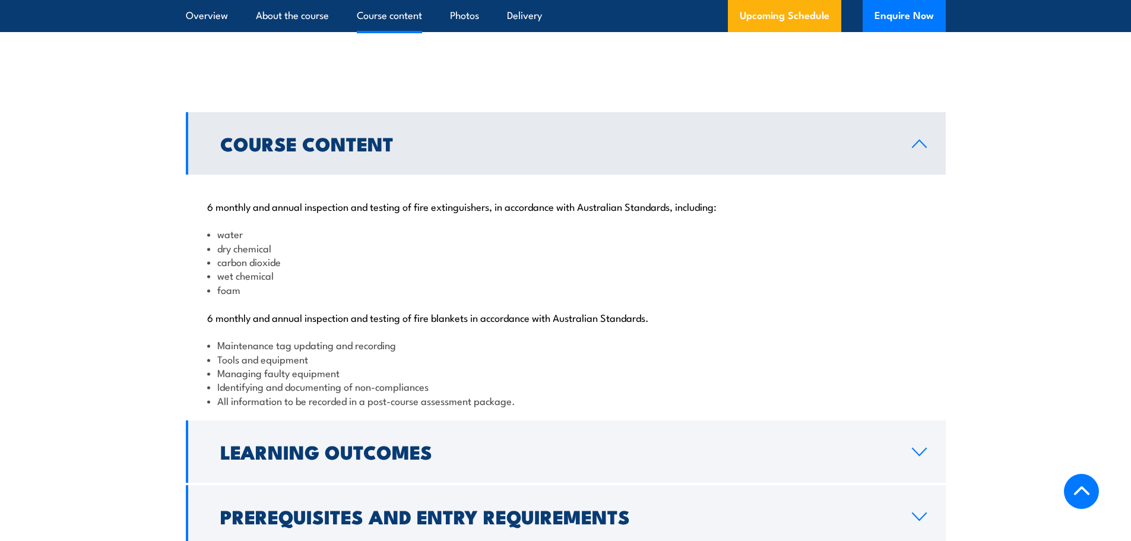
scroll to position [1218, 0]
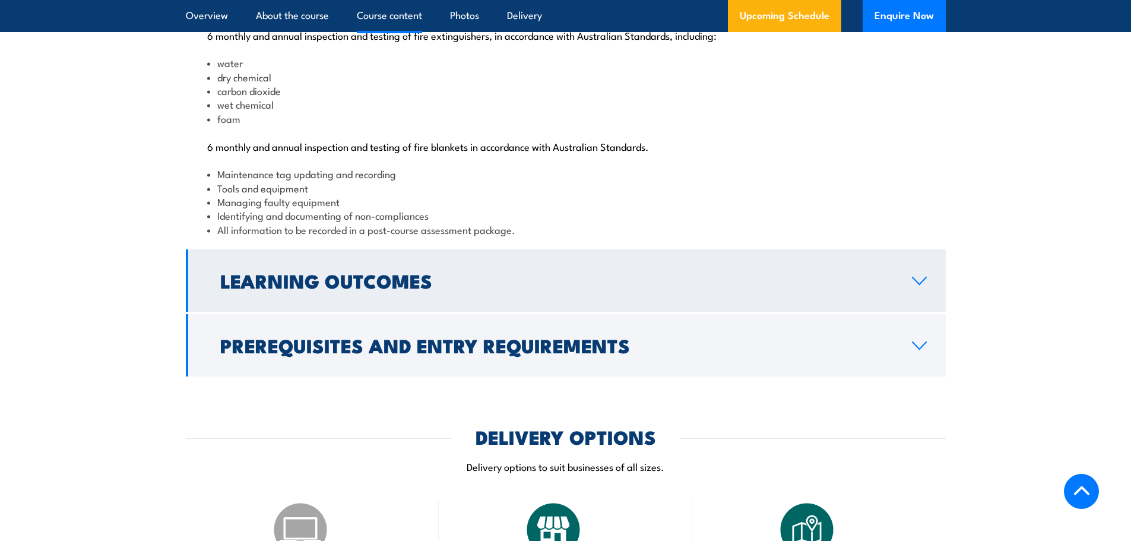
click at [428, 289] on h2 "Learning Outcomes" at bounding box center [556, 280] width 673 height 17
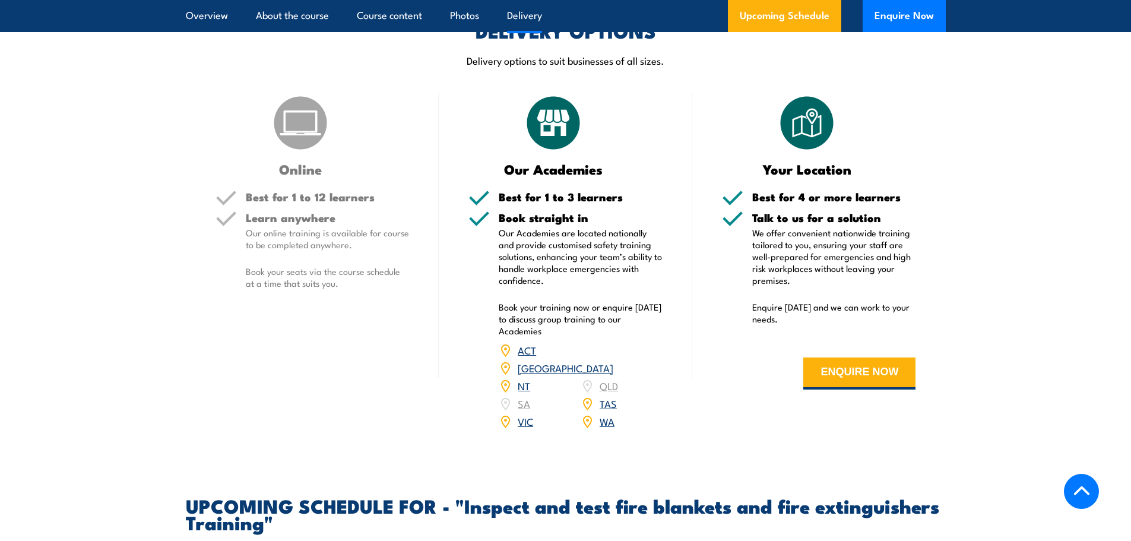
scroll to position [1515, 0]
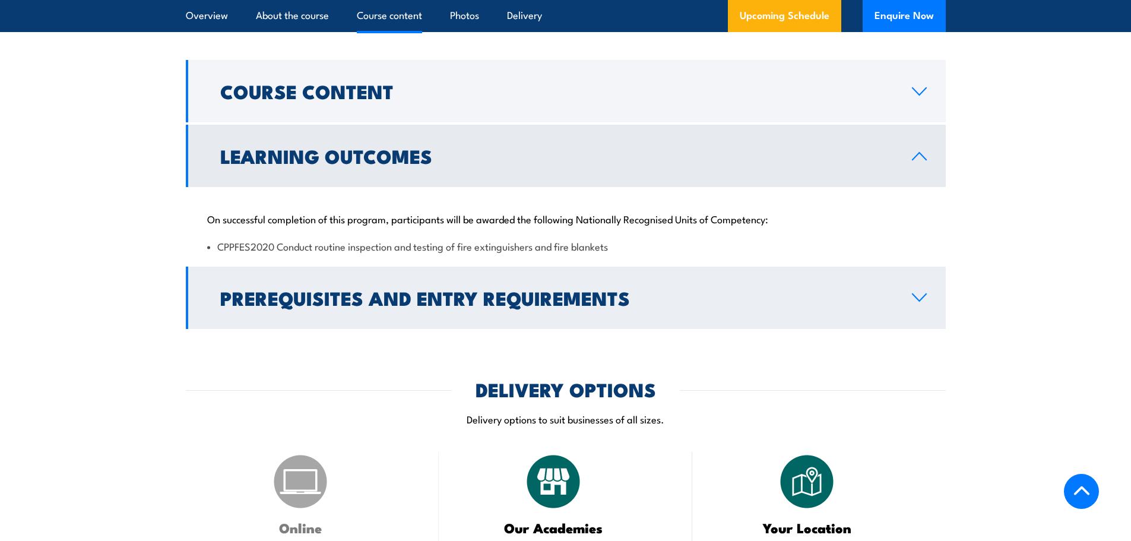
click at [350, 306] on h2 "Prerequisites and Entry Requirements" at bounding box center [556, 297] width 673 height 17
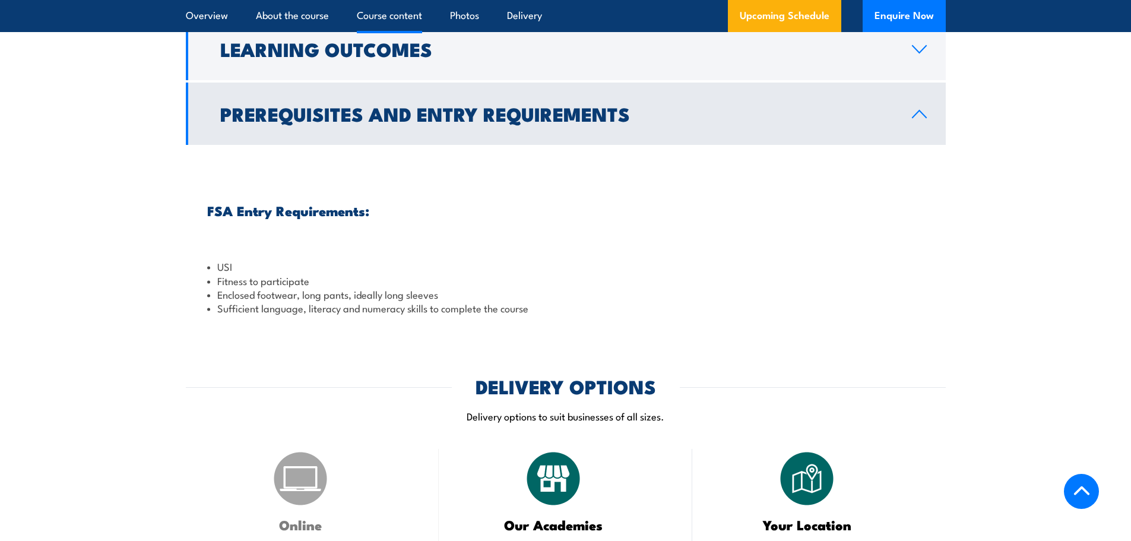
scroll to position [1278, 0]
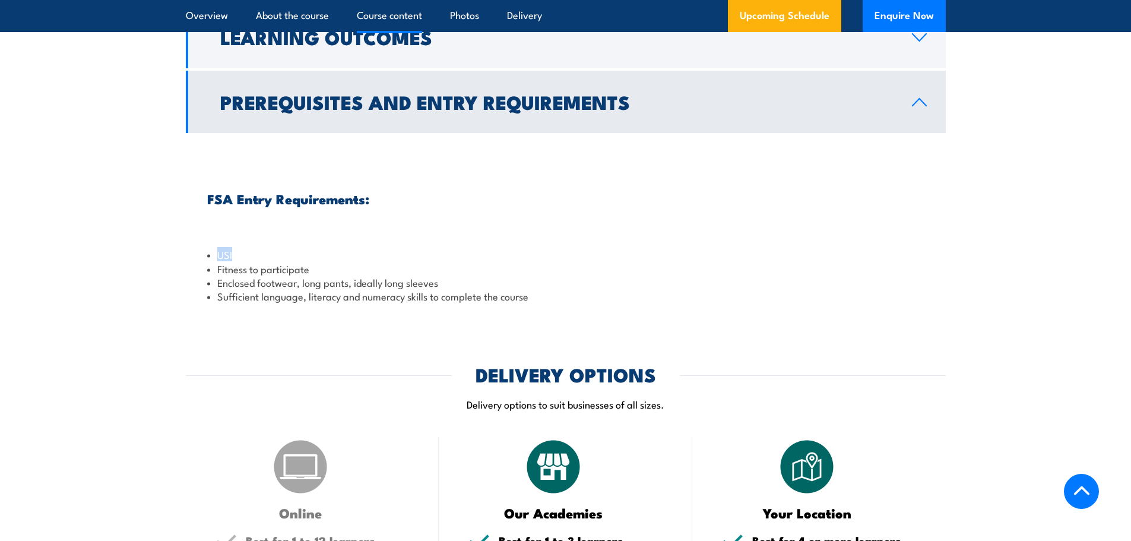
drag, startPoint x: 190, startPoint y: 286, endPoint x: 274, endPoint y: 298, distance: 85.1
click at [274, 298] on section "Course Content 6 monthly and annual inspection and testing of fire extinguisher…" at bounding box center [565, 127] width 1131 height 373
click at [188, 294] on div "FSA Entry Requirements: USI Fitness to participate Enclosed footwear, long pant…" at bounding box center [566, 223] width 760 height 181
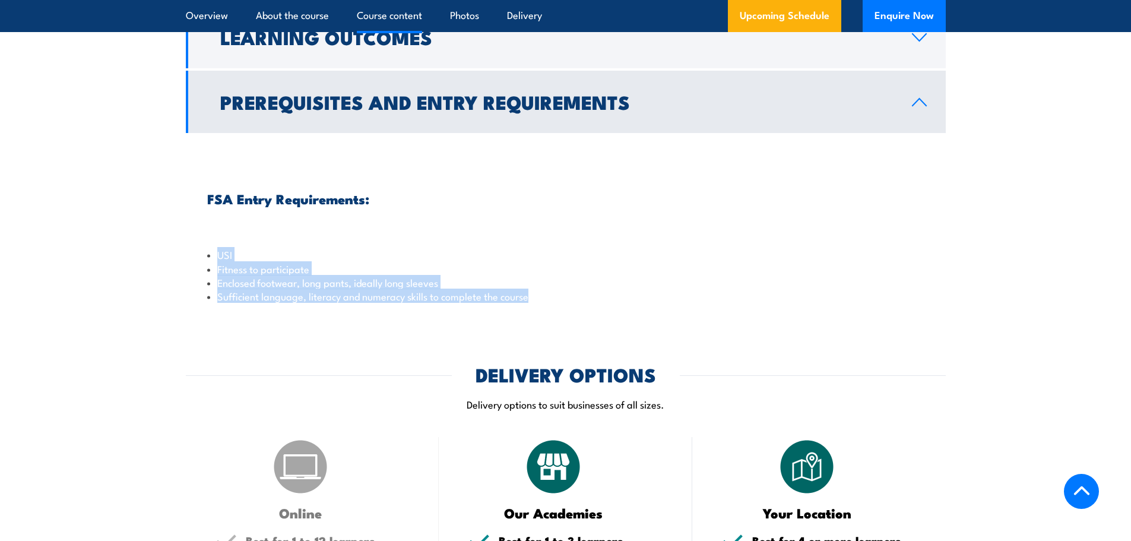
drag, startPoint x: 218, startPoint y: 290, endPoint x: 591, endPoint y: 353, distance: 377.5
click at [609, 314] on div "FSA Entry Requirements: USI Fitness to participate Enclosed footwear, long pant…" at bounding box center [566, 223] width 760 height 181
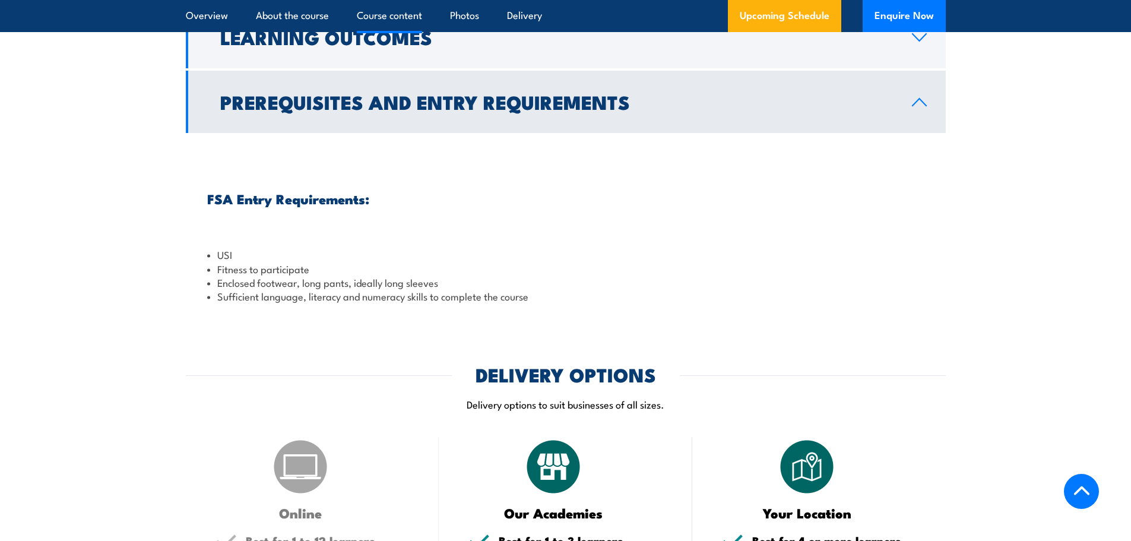
drag, startPoint x: 376, startPoint y: 378, endPoint x: 365, endPoint y: 375, distance: 12.2
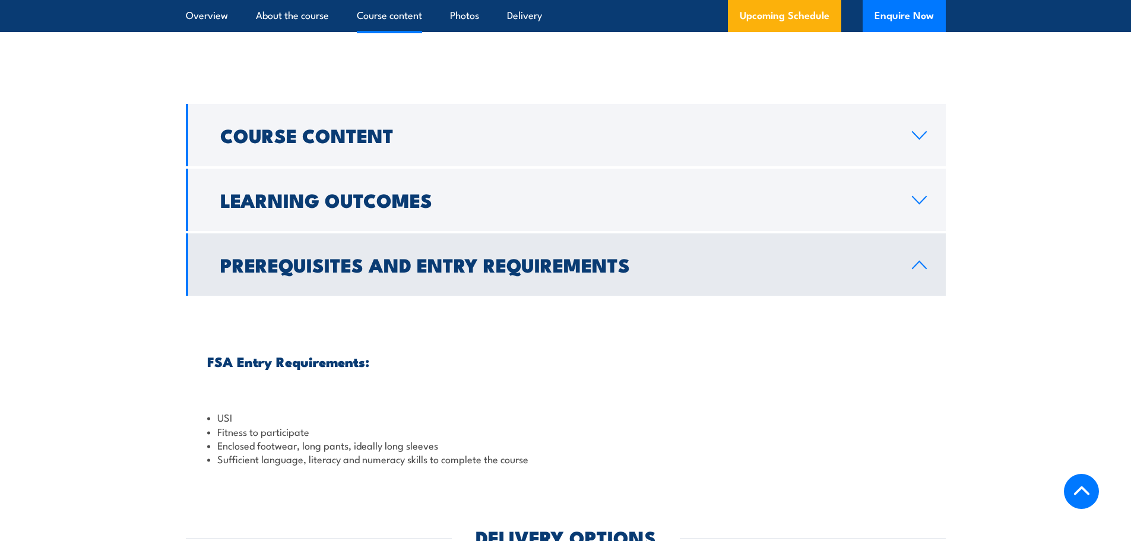
scroll to position [1099, 0]
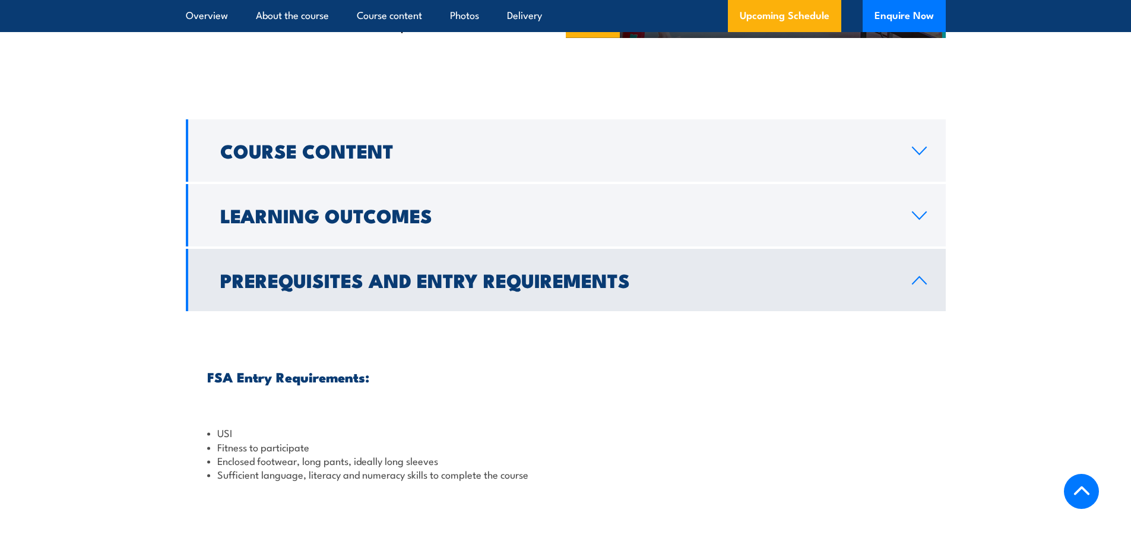
drag, startPoint x: 300, startPoint y: 332, endPoint x: 310, endPoint y: 326, distance: 12.2
click at [302, 288] on h2 "Prerequisites and Entry Requirements" at bounding box center [556, 279] width 673 height 17
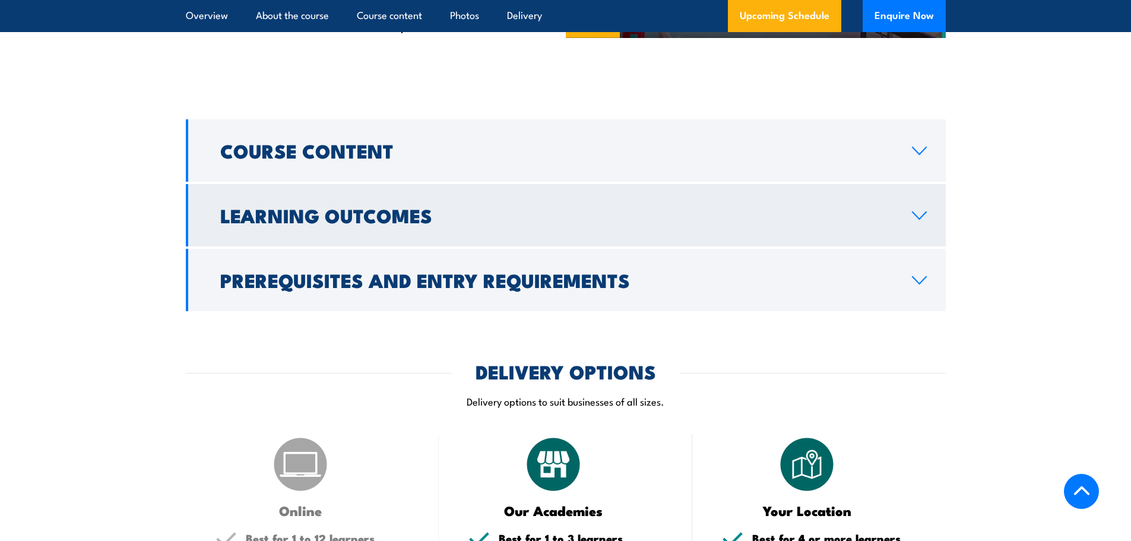
click at [354, 223] on h2 "Learning Outcomes" at bounding box center [556, 215] width 673 height 17
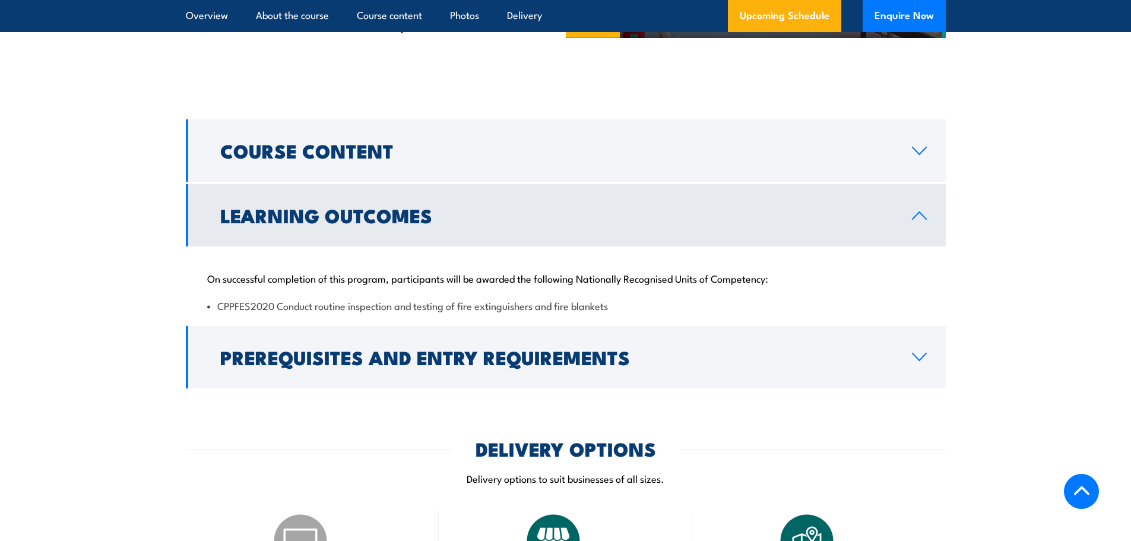
scroll to position [1040, 0]
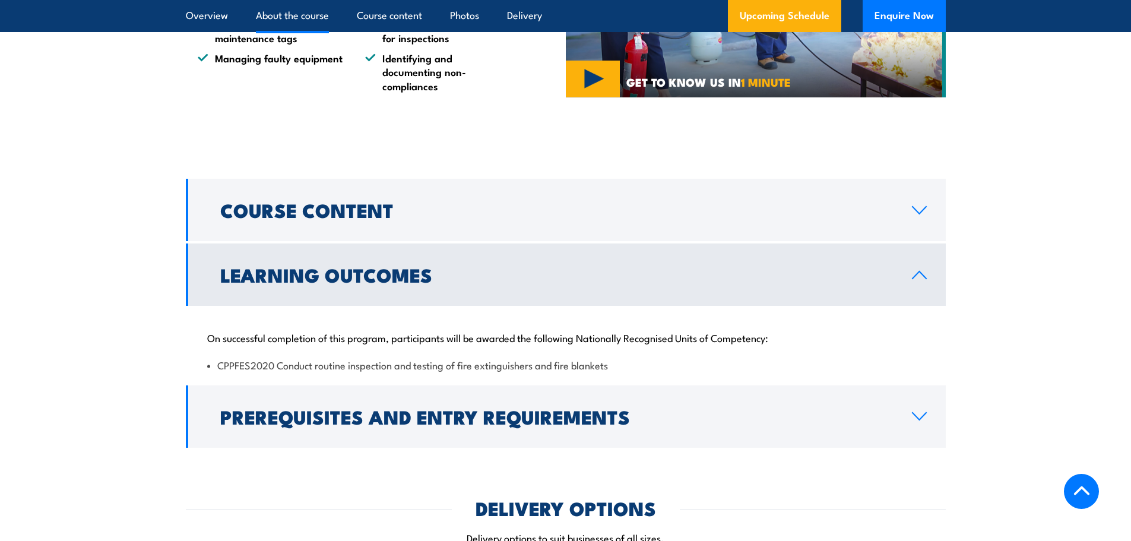
drag, startPoint x: 374, startPoint y: 318, endPoint x: 373, endPoint y: 304, distance: 14.3
click at [374, 283] on h2 "Learning Outcomes" at bounding box center [556, 274] width 673 height 17
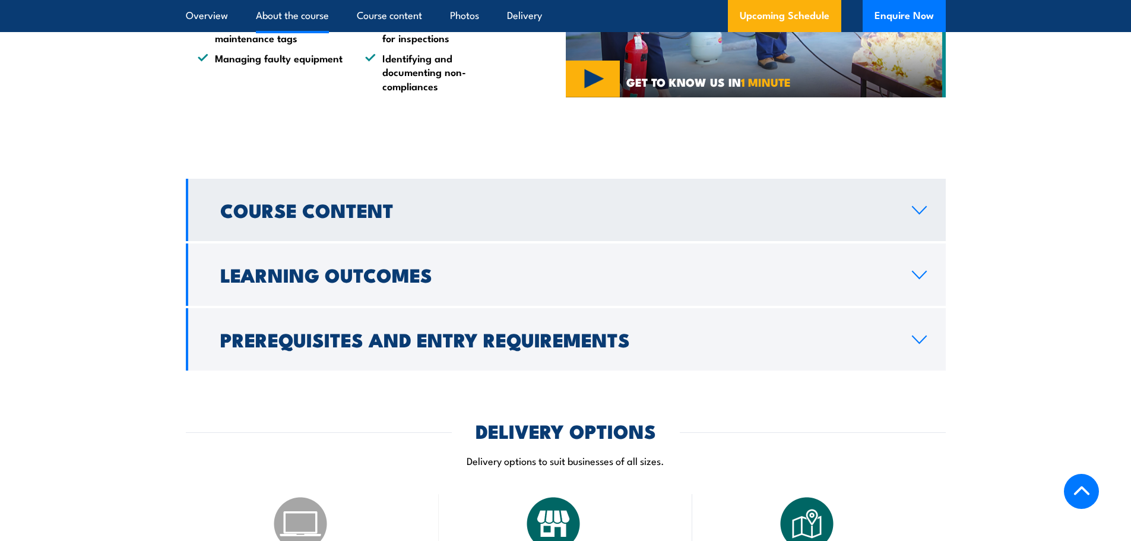
click at [382, 241] on link "Course Content" at bounding box center [566, 210] width 760 height 62
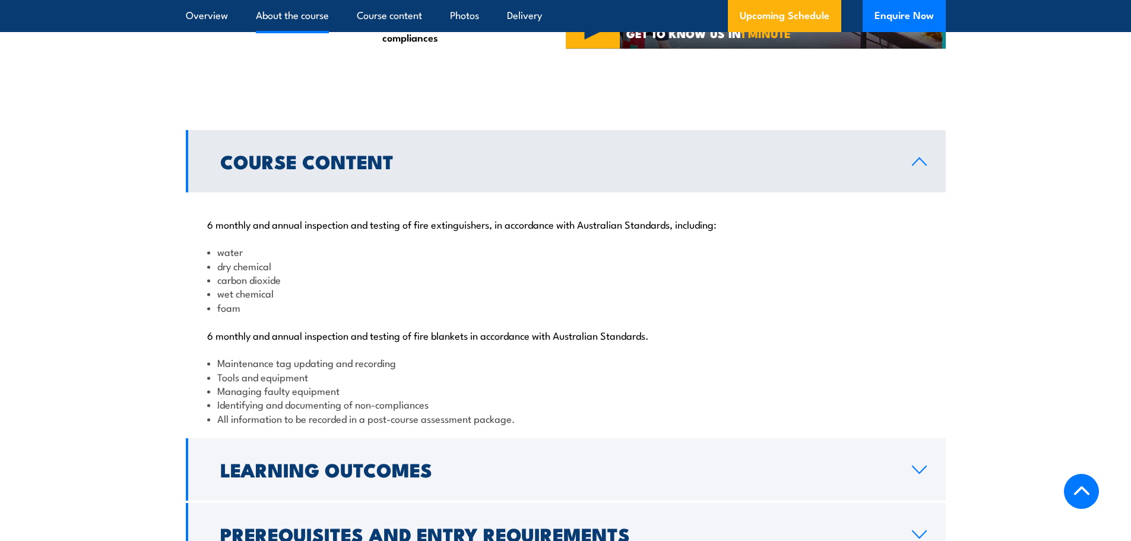
scroll to position [1099, 0]
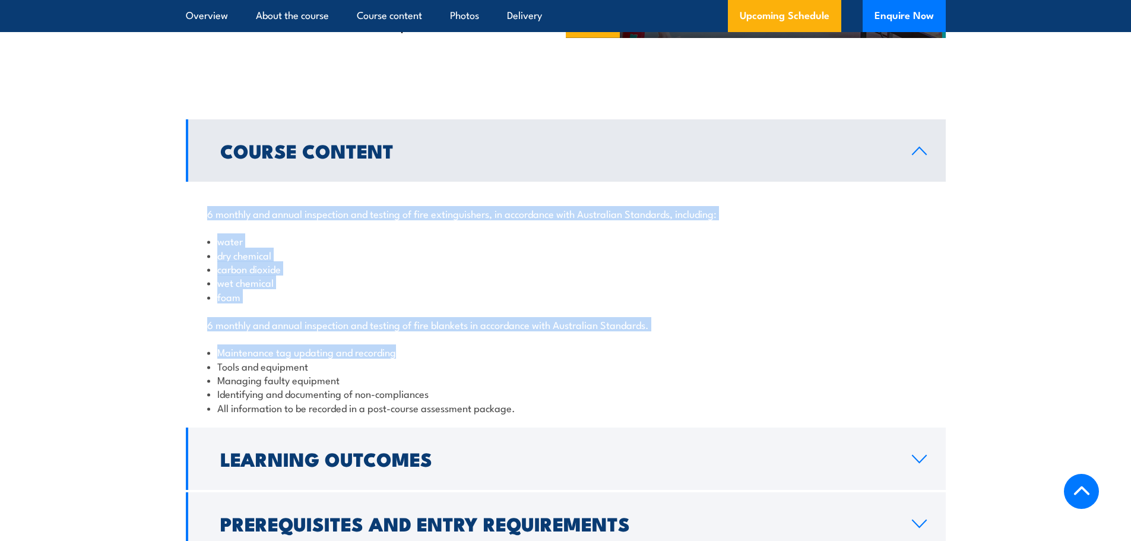
drag, startPoint x: 207, startPoint y: 253, endPoint x: 594, endPoint y: 389, distance: 410.4
click at [617, 386] on div "6 monthly and annual inspection and testing of fire extinguishers, in accordanc…" at bounding box center [566, 303] width 760 height 243
click at [578, 385] on div "6 monthly and annual inspection and testing of fire extinguishers, in accordanc…" at bounding box center [566, 303] width 760 height 243
click at [347, 275] on li "carbon dioxide" at bounding box center [565, 269] width 717 height 14
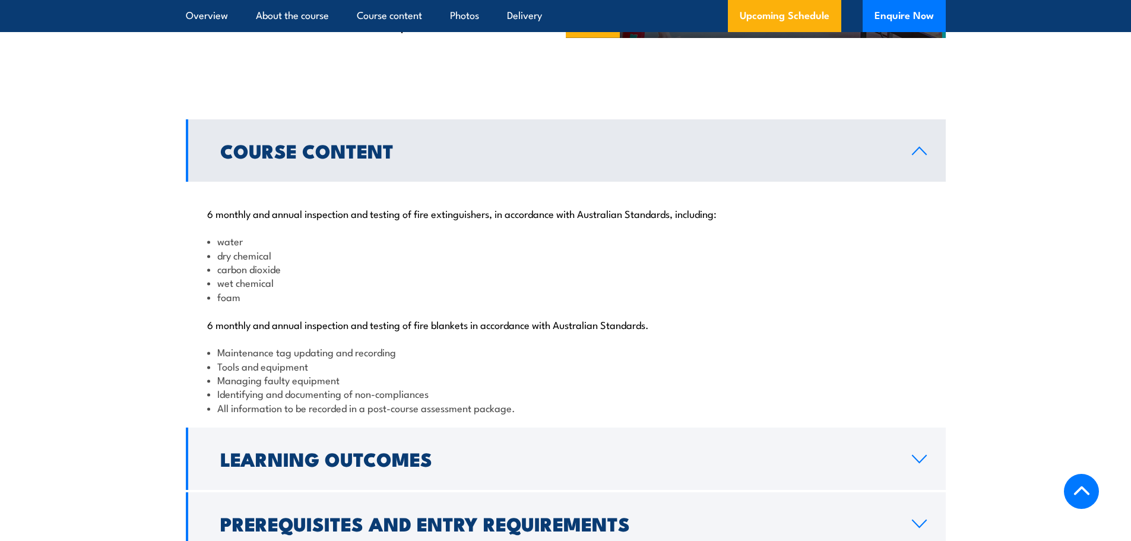
click at [219, 359] on li "Maintenance tag updating and recording" at bounding box center [565, 352] width 717 height 14
drag, startPoint x: 210, startPoint y: 434, endPoint x: 281, endPoint y: 446, distance: 72.3
click at [266, 414] on ul "Maintenance tag updating and recording Tools and equipment Managing faulty equi…" at bounding box center [565, 379] width 717 height 69
click at [417, 414] on li "All information to be recorded in a post-course assessment package." at bounding box center [565, 408] width 717 height 14
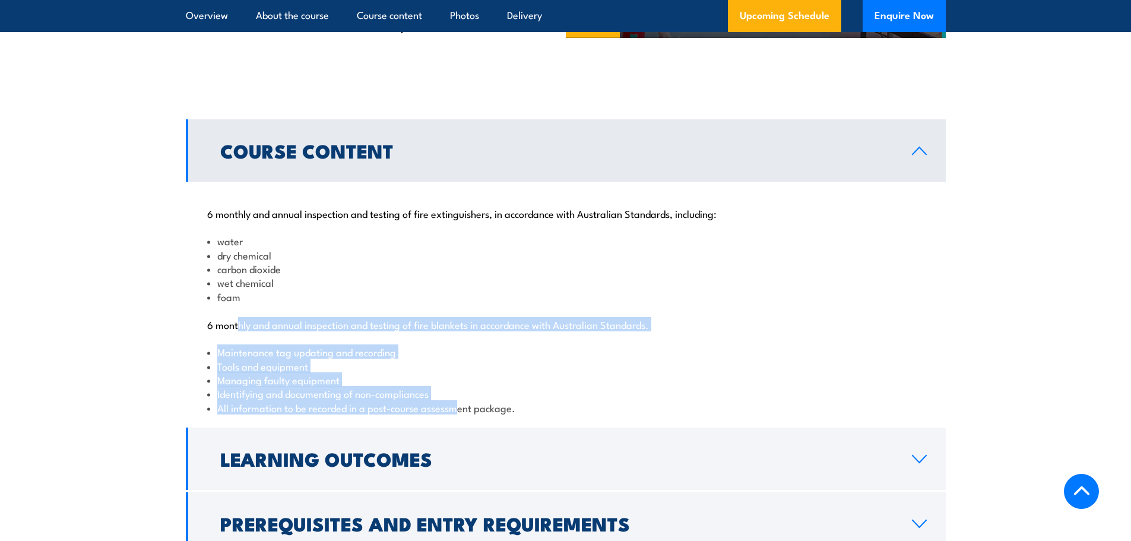
drag, startPoint x: 461, startPoint y: 455, endPoint x: 213, endPoint y: 291, distance: 297.7
click at [234, 339] on div "6 monthly and annual inspection and testing of fire extinguishers, in accordanc…" at bounding box center [566, 303] width 760 height 243
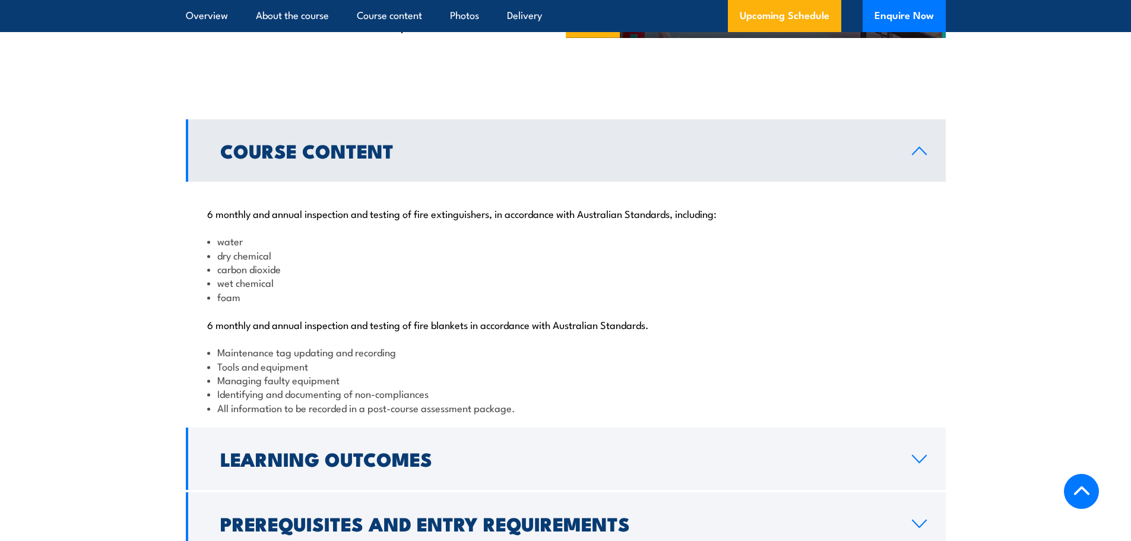
click at [214, 262] on li "dry chemical" at bounding box center [565, 255] width 717 height 14
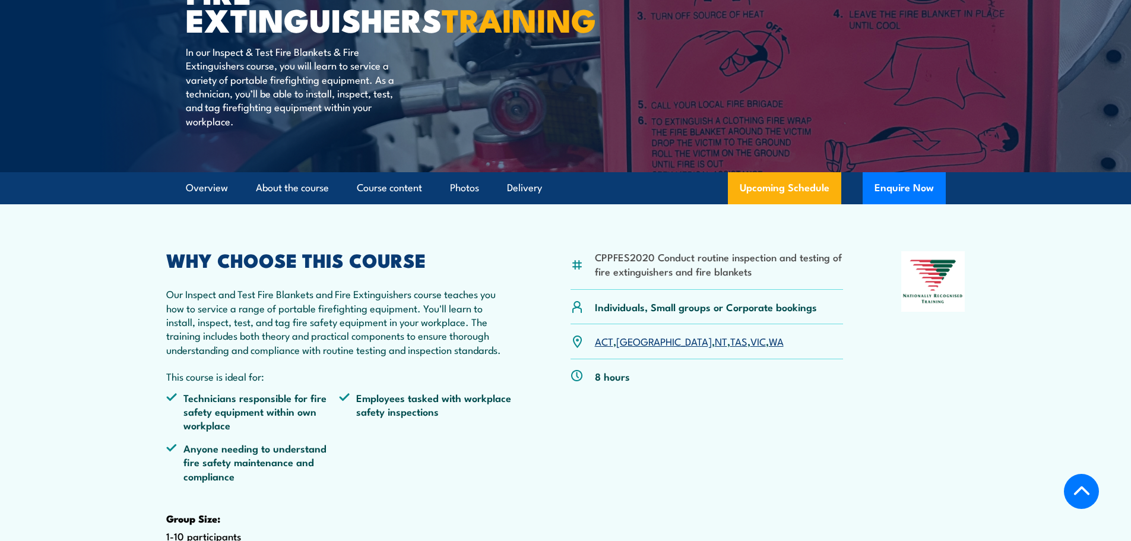
scroll to position [90, 0]
